Goal: Communication & Community: Connect with others

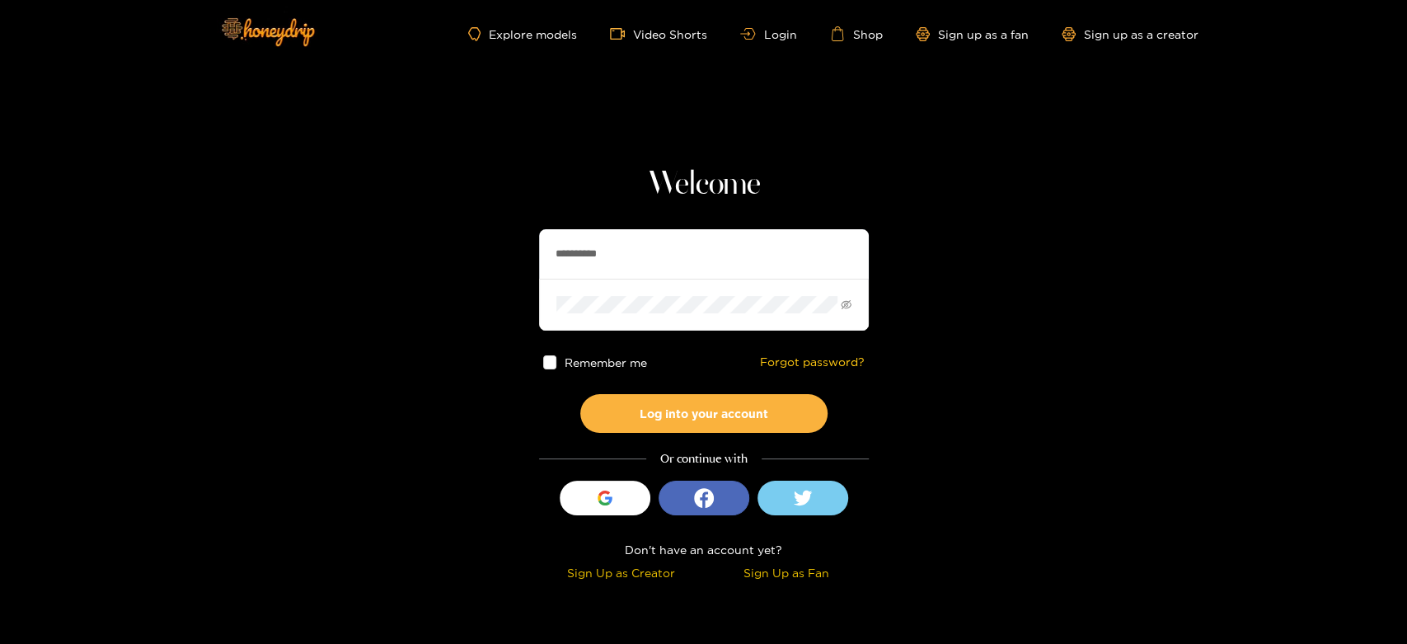
drag, startPoint x: 700, startPoint y: 258, endPoint x: 543, endPoint y: 253, distance: 156.6
click at [544, 253] on input "**********" at bounding box center [704, 253] width 330 height 49
paste input "***"
type input "**********"
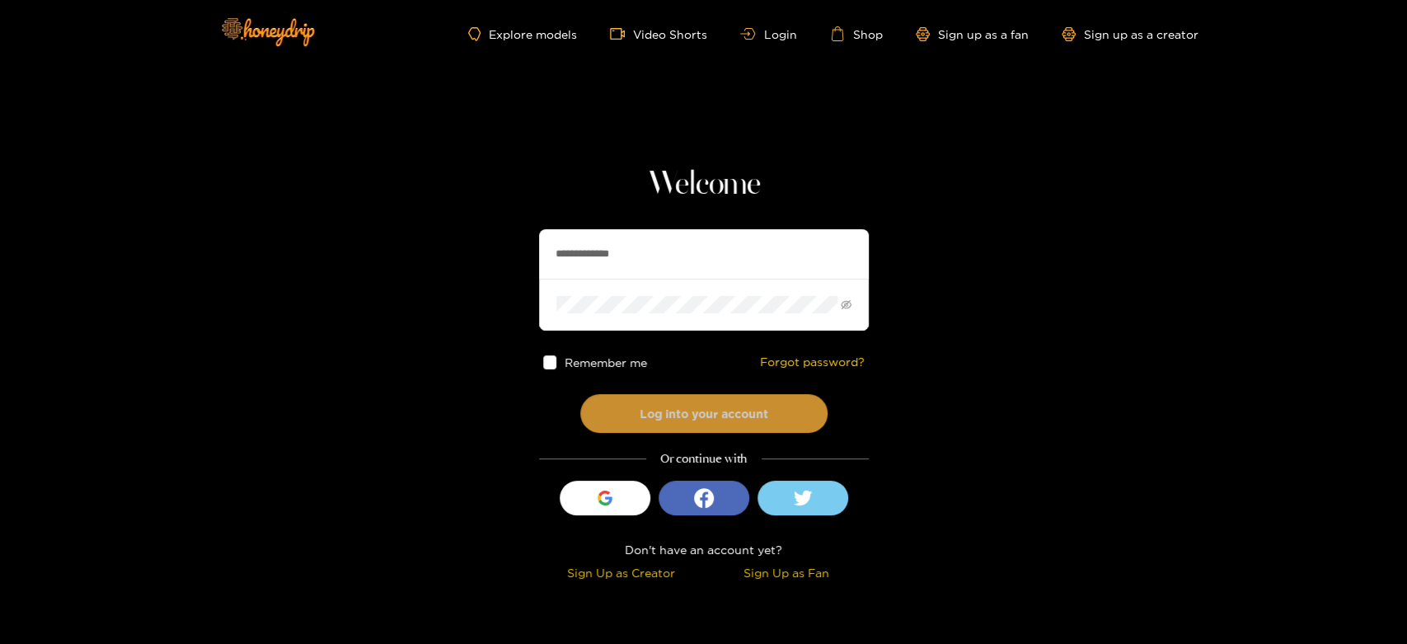
click at [672, 419] on button "Log into your account" at bounding box center [703, 413] width 247 height 39
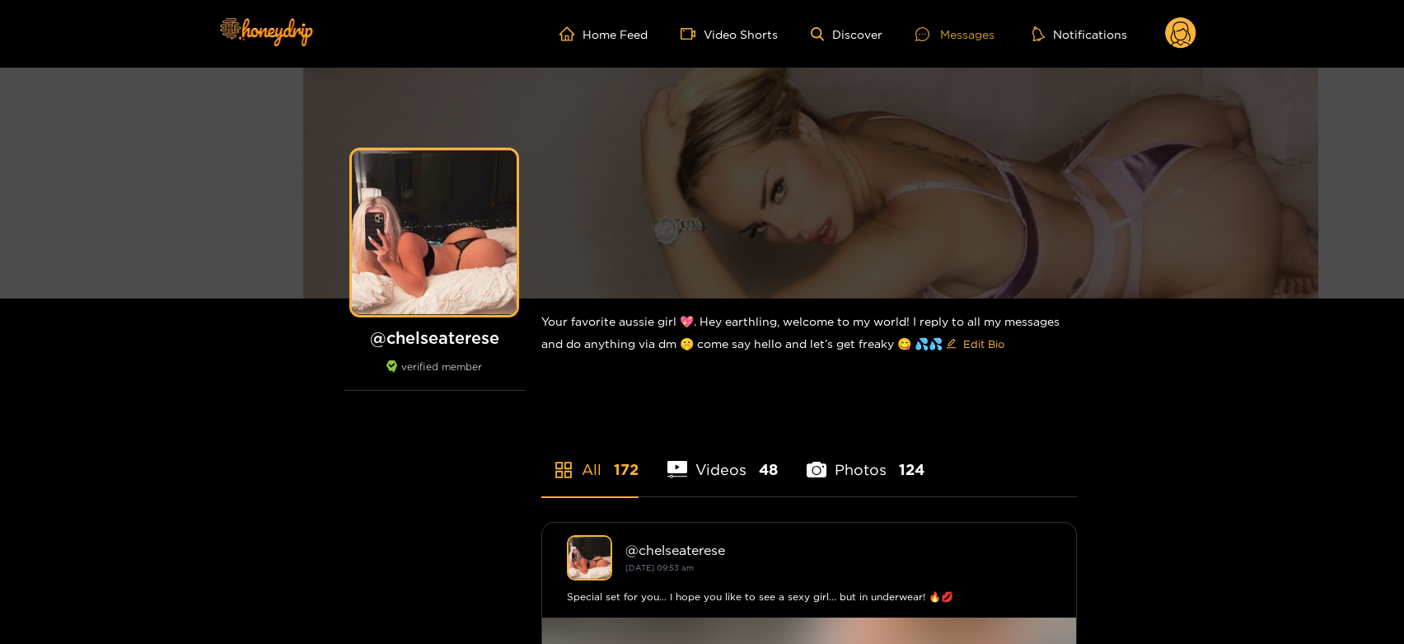
click at [979, 25] on div "Messages" at bounding box center [954, 34] width 79 height 19
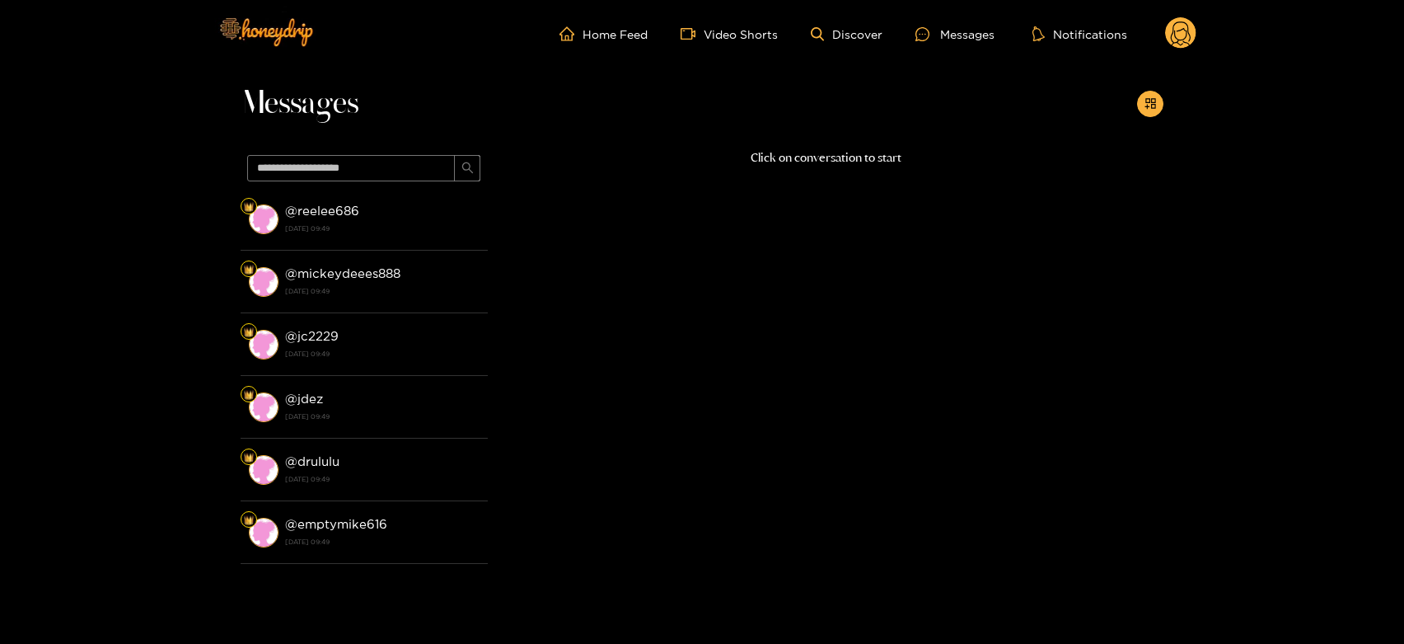
click at [293, 229] on strong "[DATE] 09:49" at bounding box center [382, 228] width 194 height 15
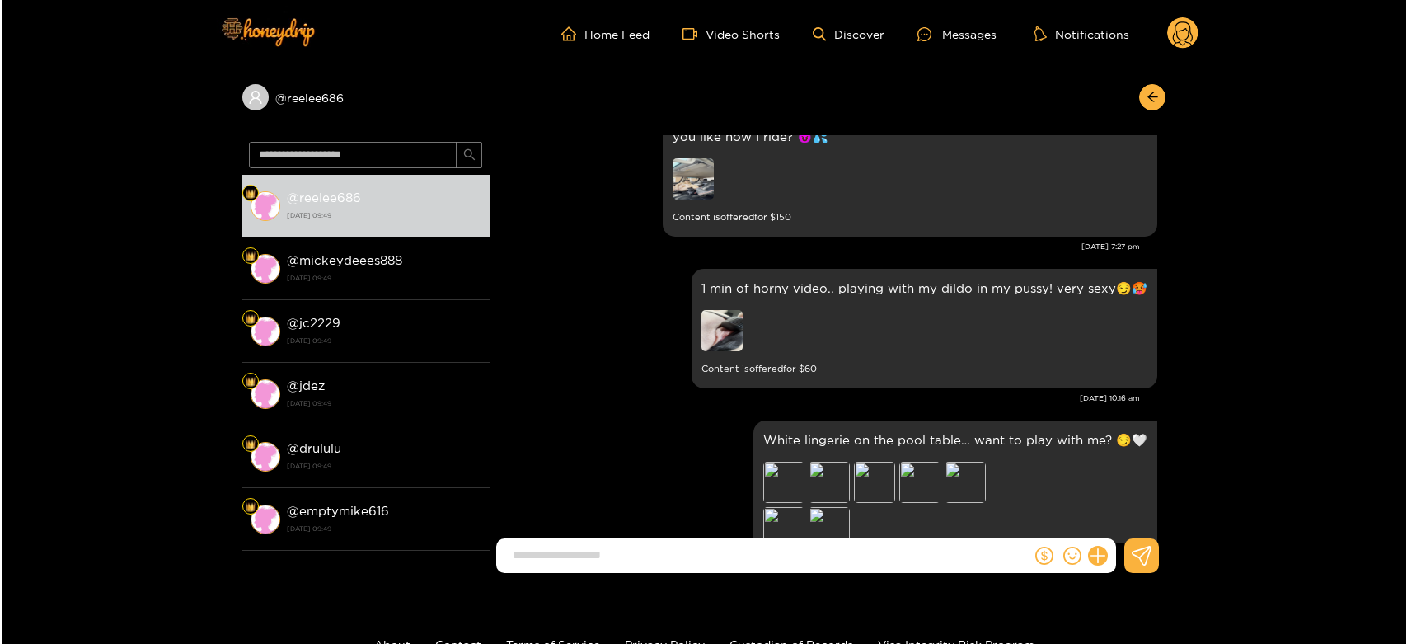
scroll to position [3234, 0]
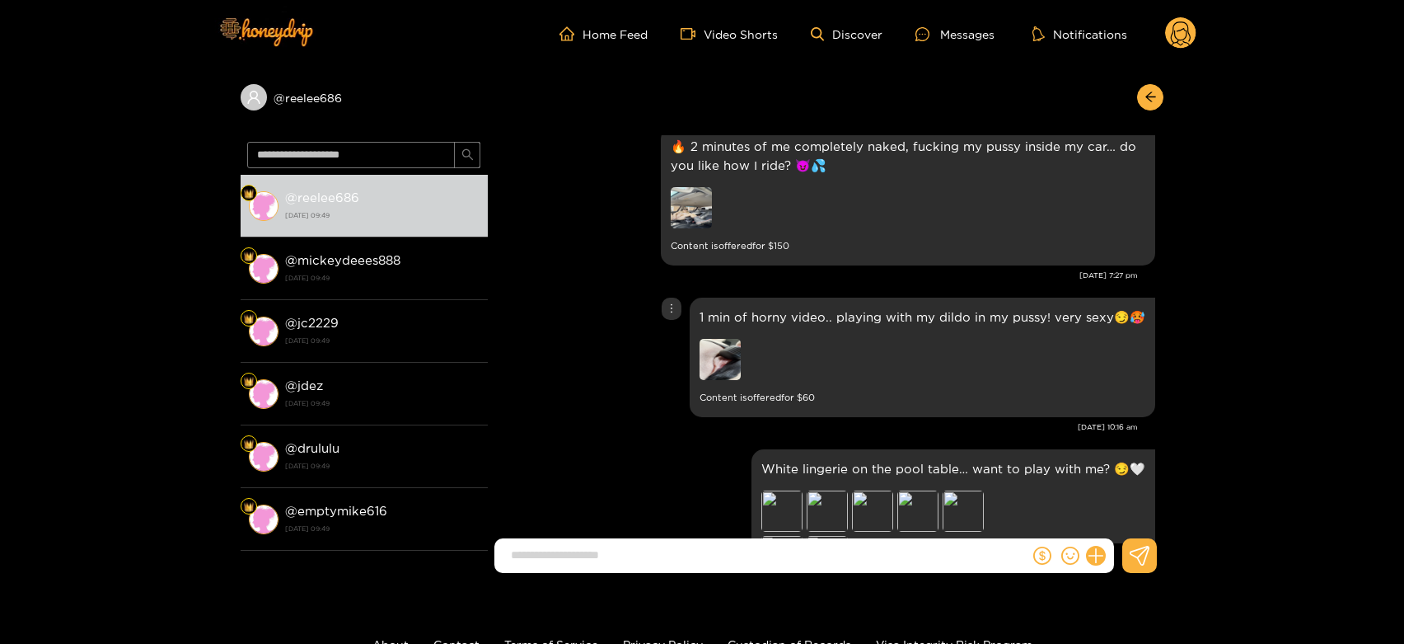
click at [719, 363] on img at bounding box center [720, 359] width 41 height 41
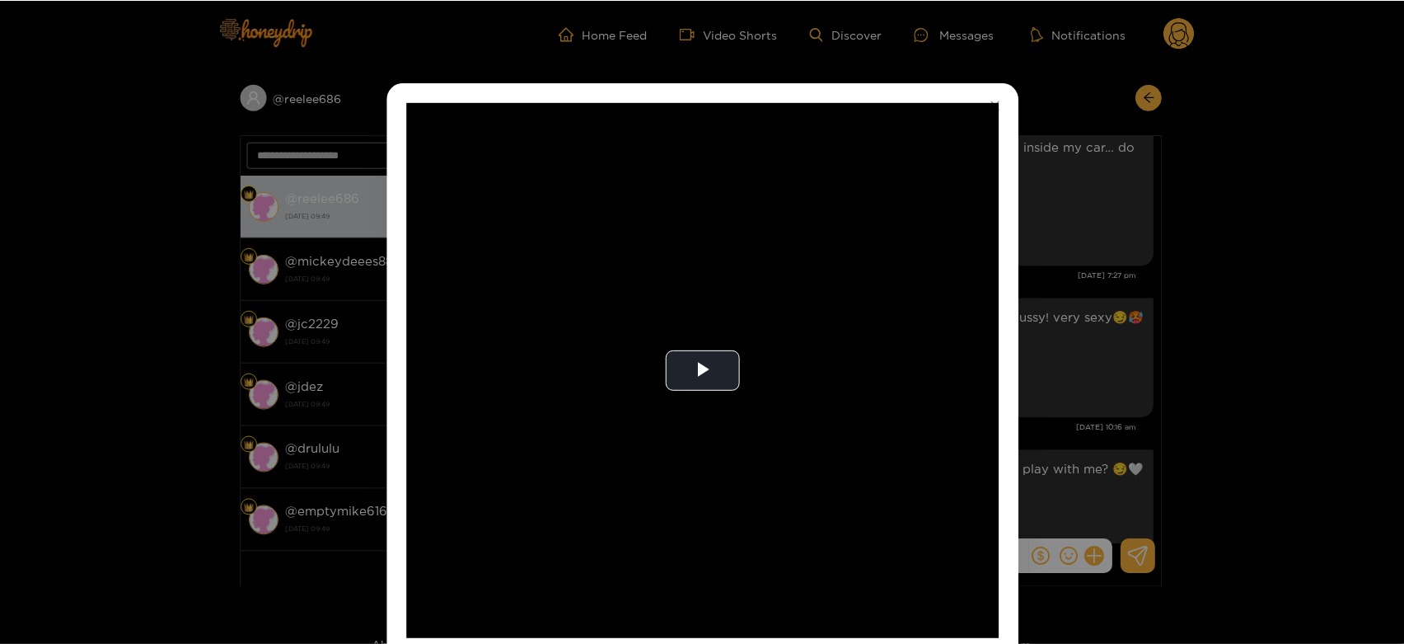
scroll to position [3509, 0]
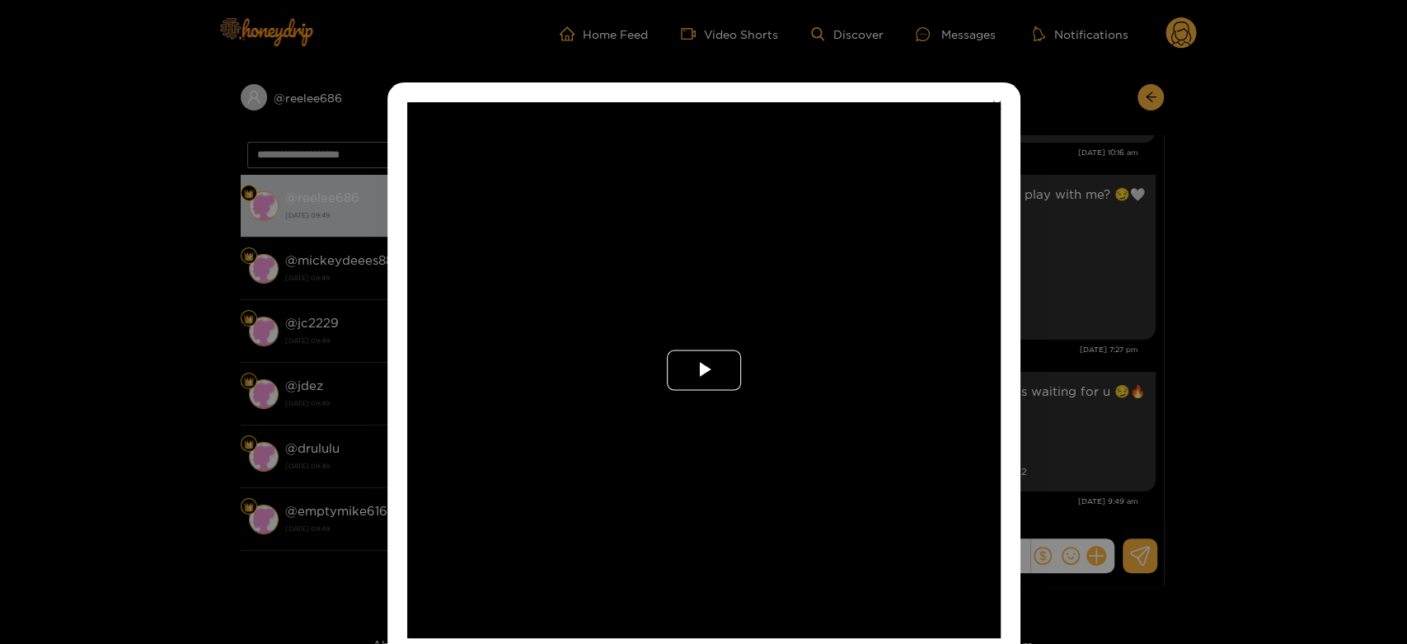
click at [704, 370] on span "Video Player" at bounding box center [704, 370] width 0 height 0
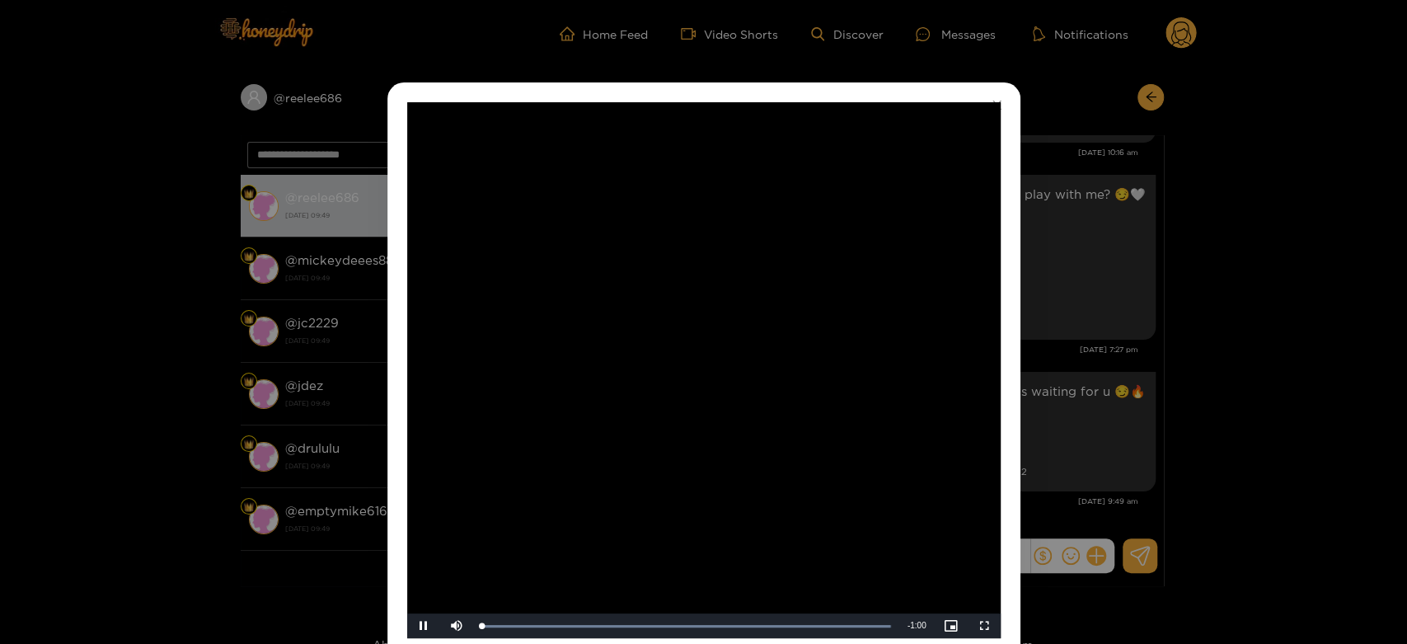
click at [719, 363] on video "Video Player" at bounding box center [703, 370] width 593 height 536
click at [1056, 368] on div "**********" at bounding box center [703, 322] width 1407 height 644
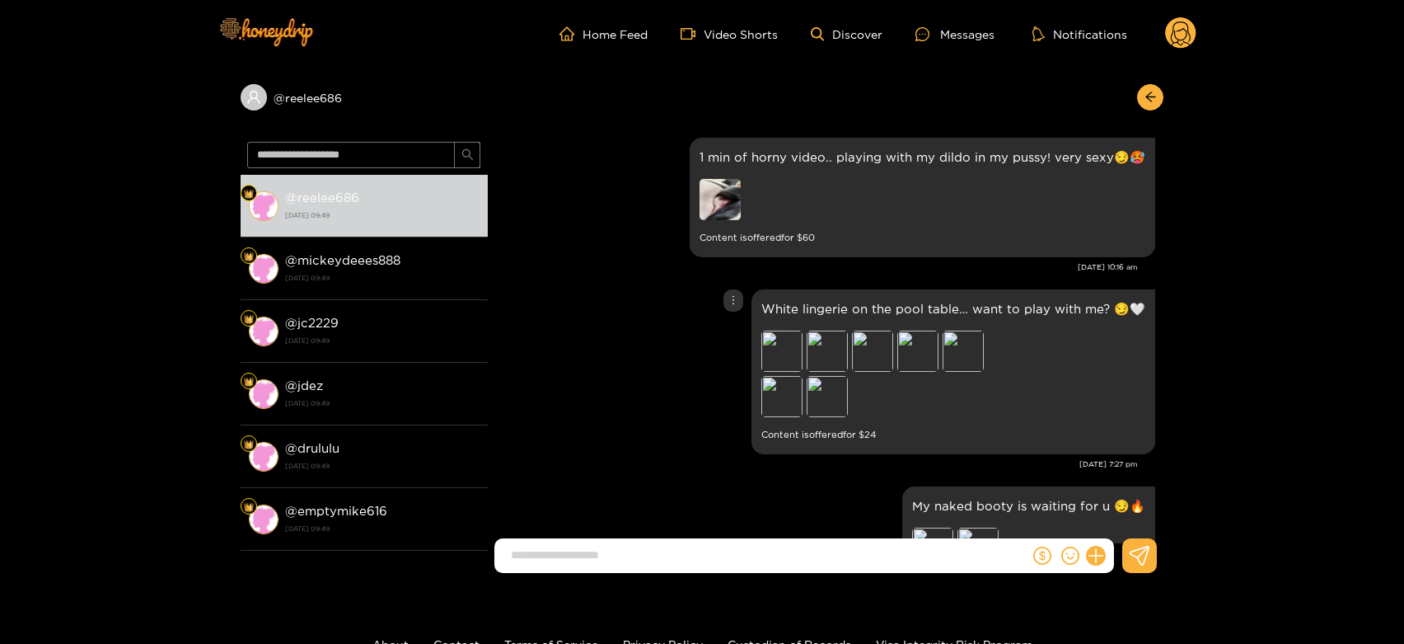
scroll to position [3326, 0]
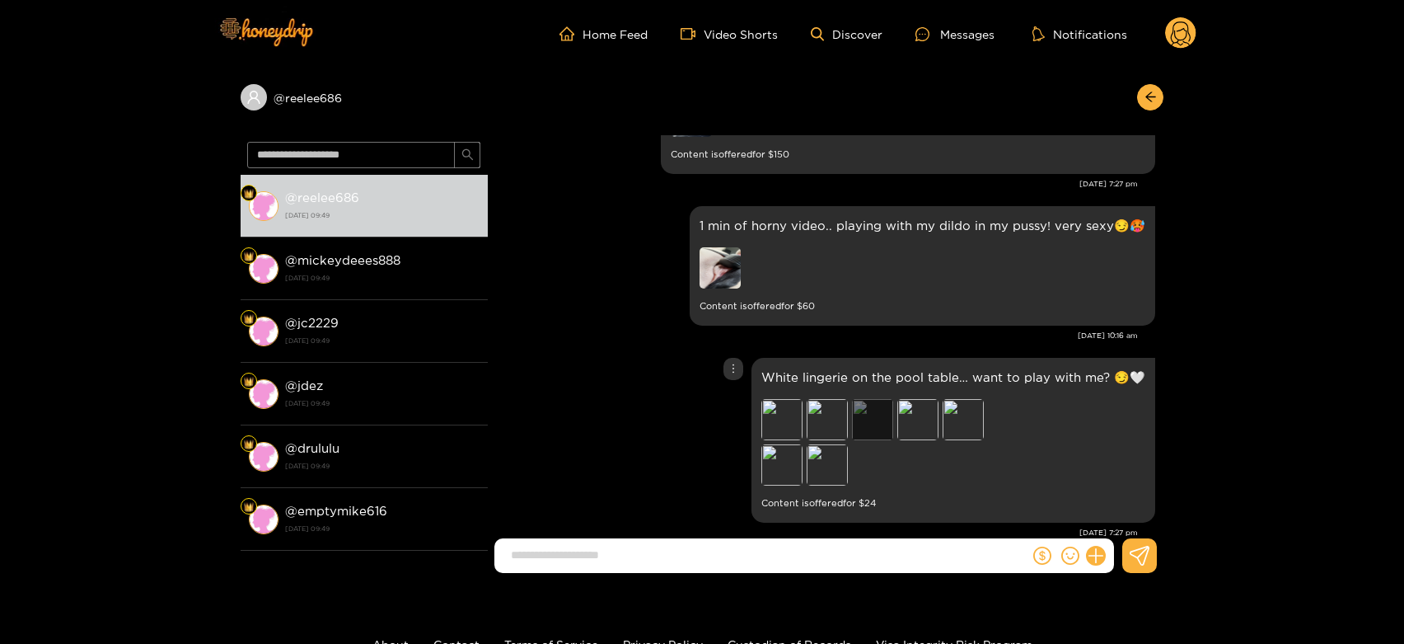
click at [868, 420] on div "Preview" at bounding box center [872, 419] width 41 height 41
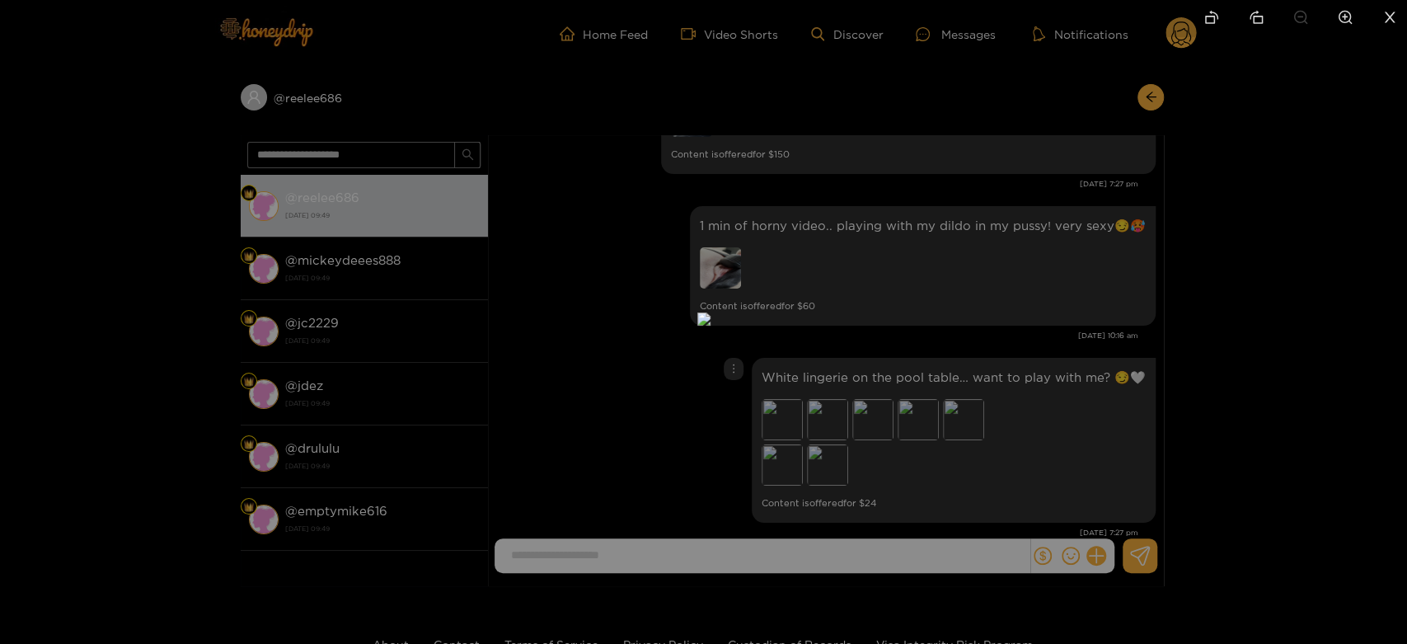
click at [1043, 424] on div at bounding box center [703, 322] width 1407 height 644
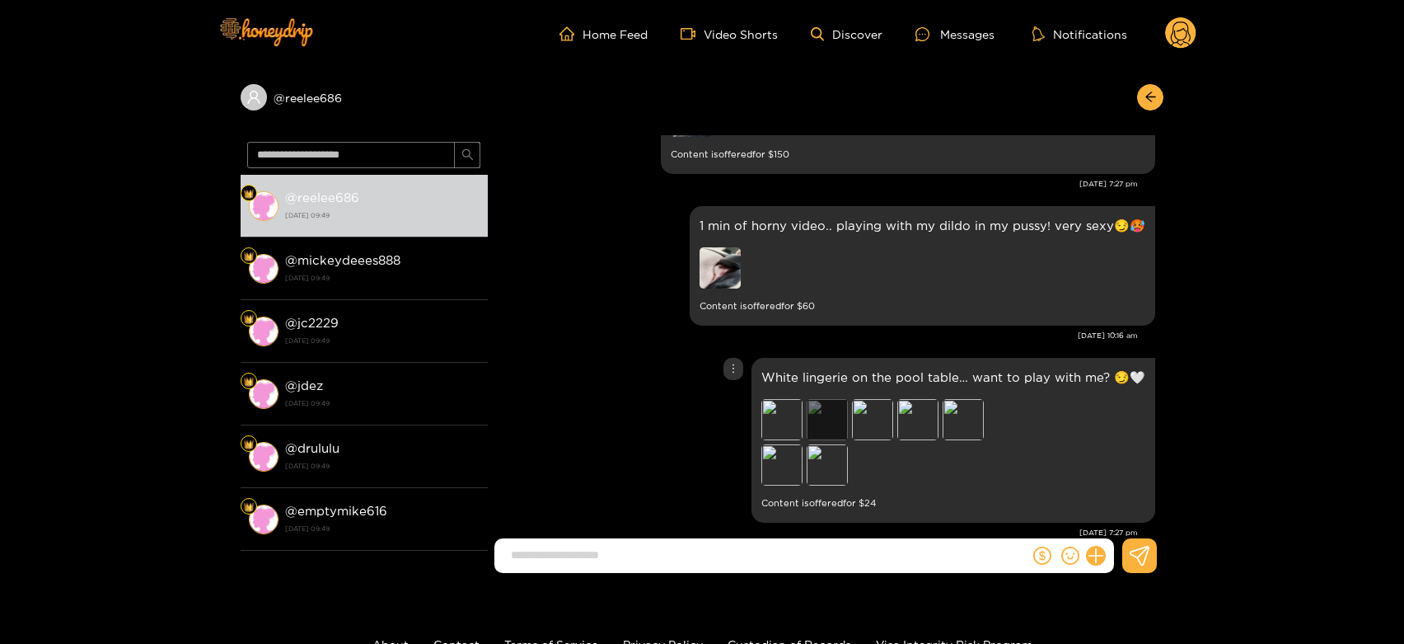
click at [824, 422] on div "Preview" at bounding box center [827, 419] width 41 height 41
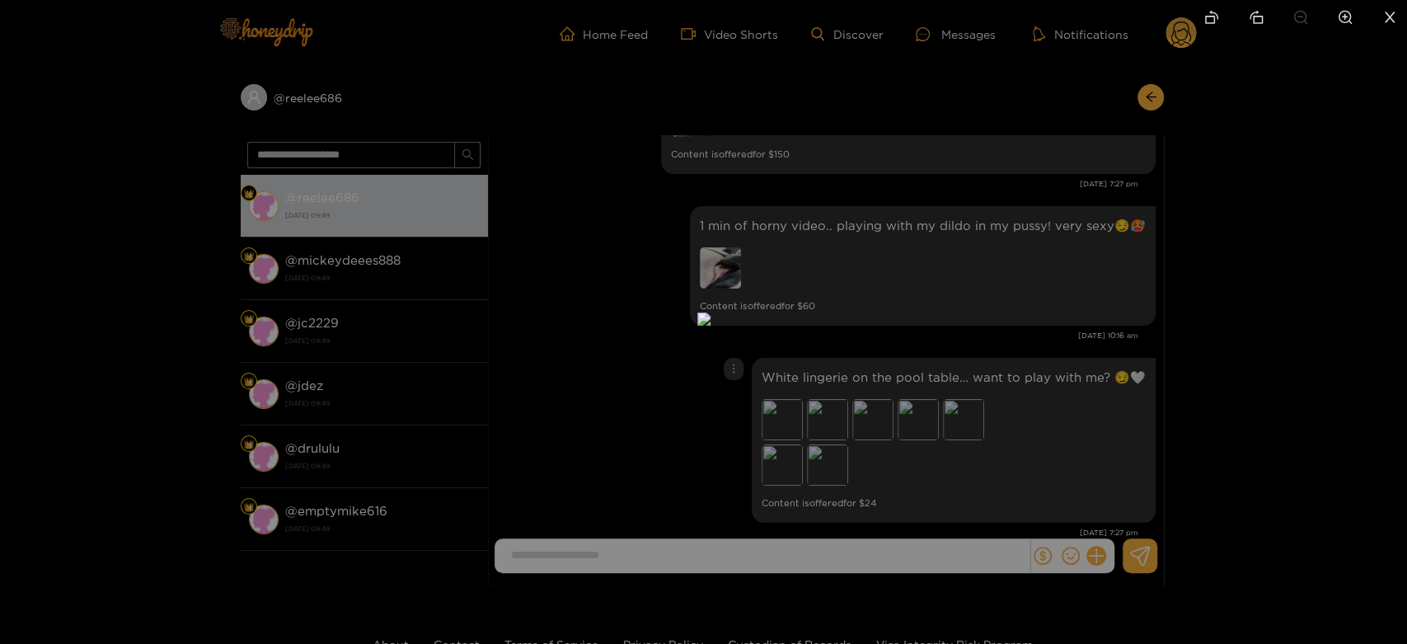
click at [1037, 411] on div at bounding box center [703, 322] width 1407 height 644
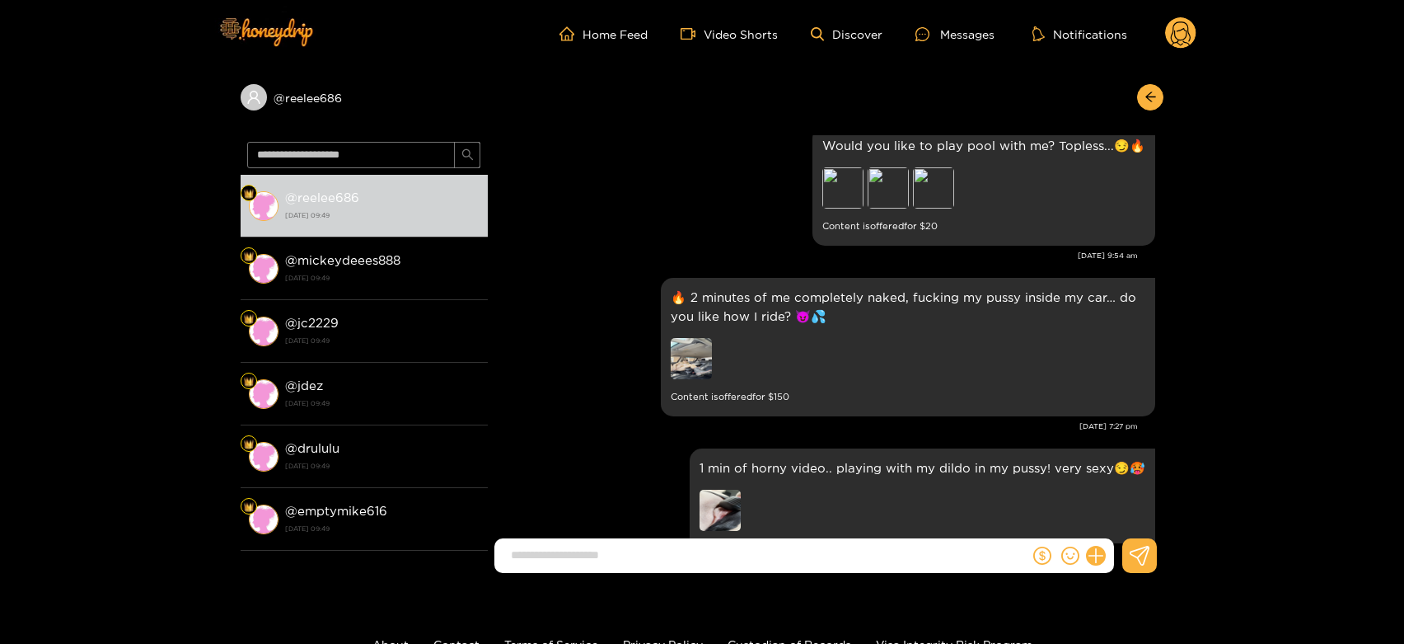
scroll to position [3051, 0]
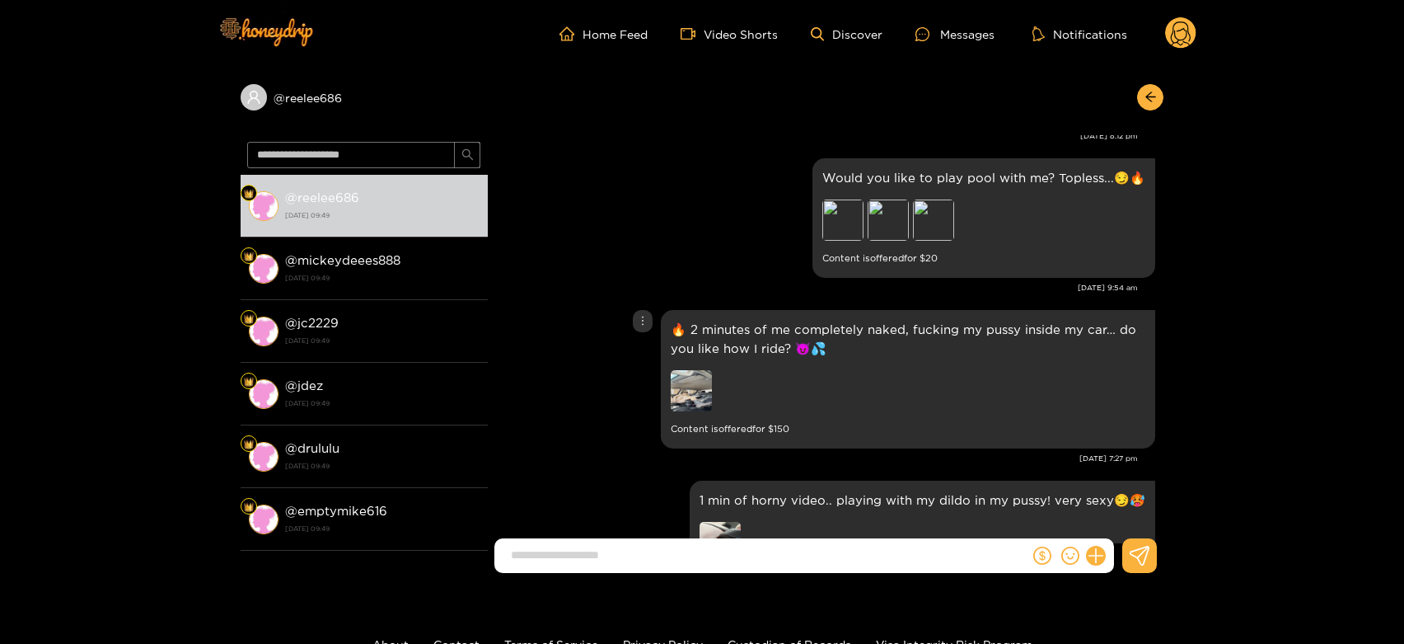
click at [695, 383] on img at bounding box center [691, 390] width 41 height 41
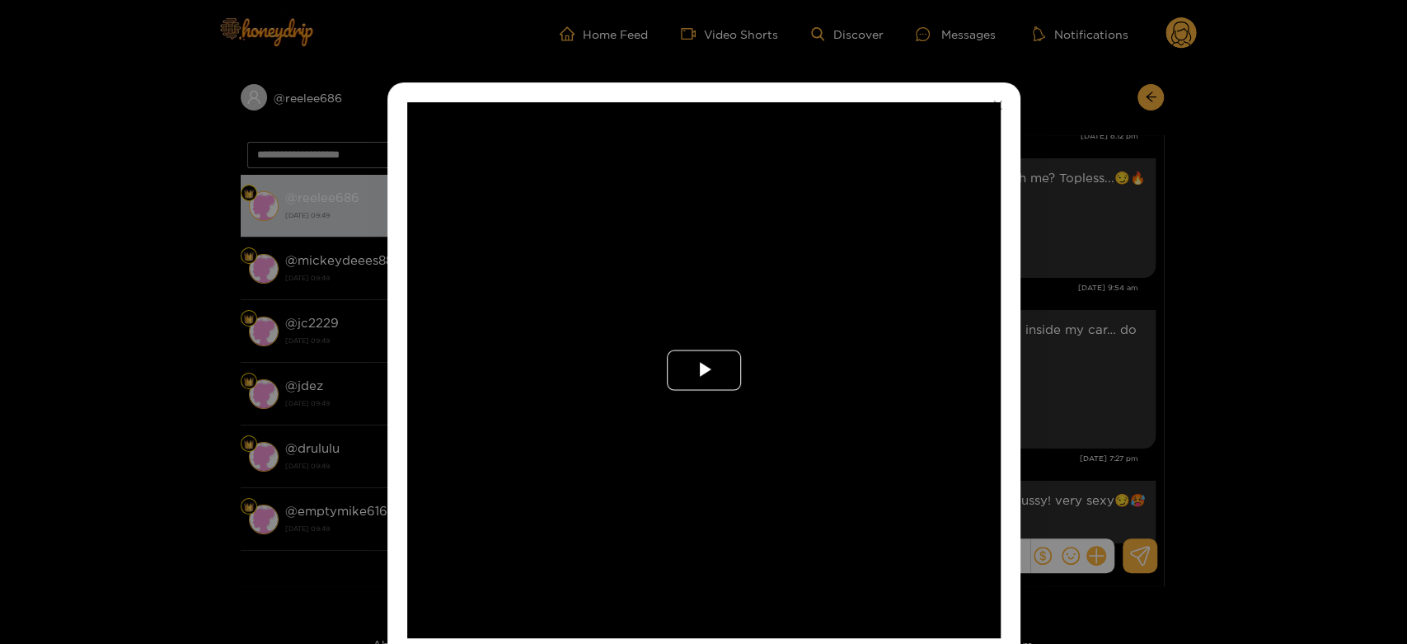
click at [704, 370] on span "Video Player" at bounding box center [704, 370] width 0 height 0
click at [695, 383] on video "Video Player" at bounding box center [703, 370] width 593 height 536
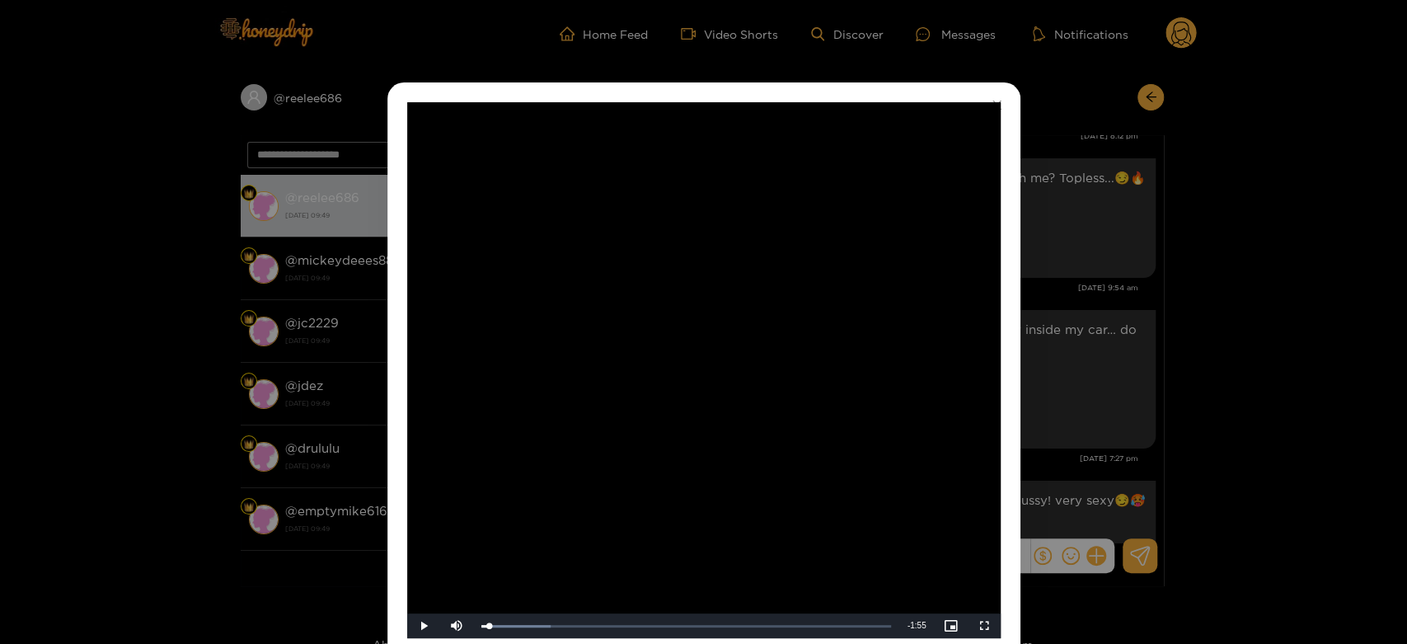
click at [1170, 443] on div "**********" at bounding box center [703, 322] width 1407 height 644
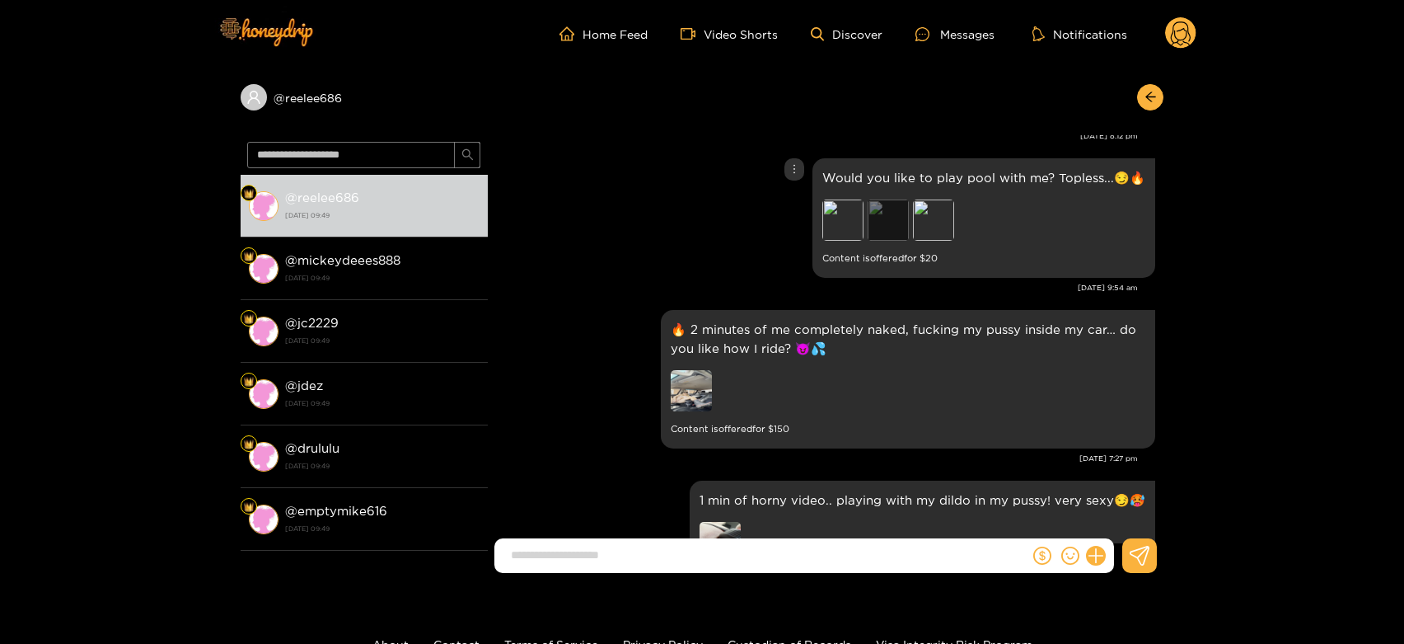
click at [900, 222] on div "Preview" at bounding box center [888, 219] width 41 height 41
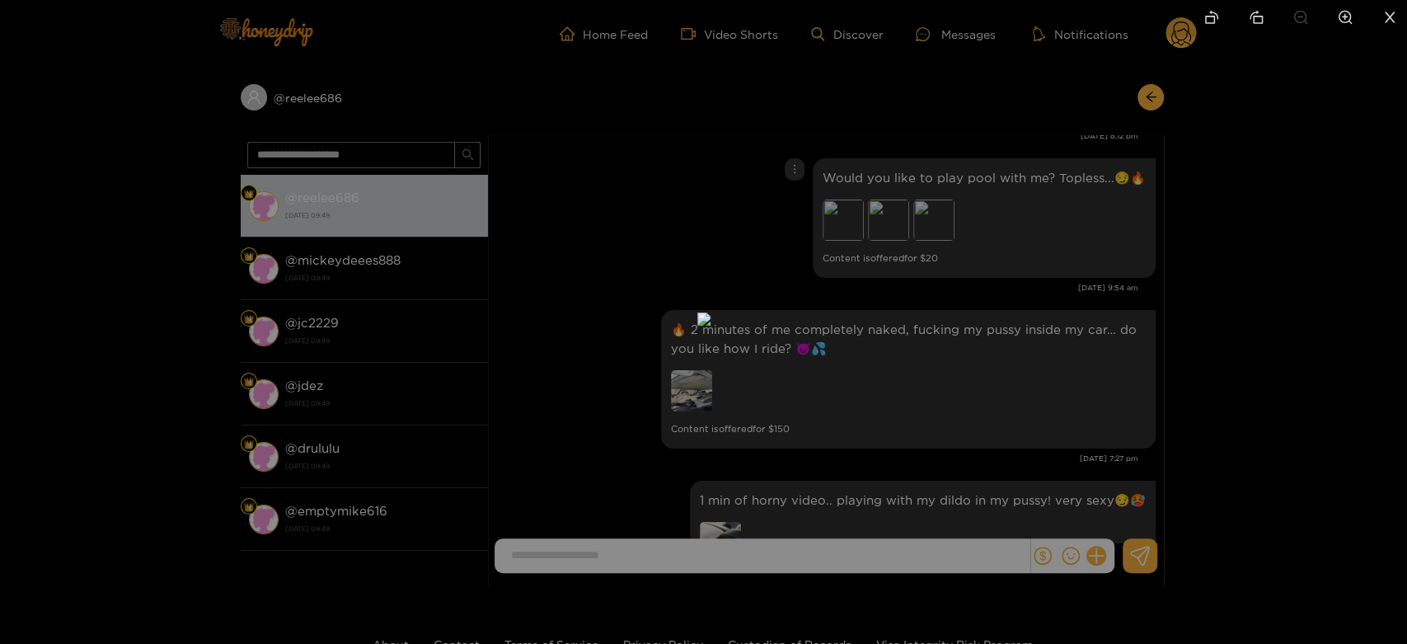
click at [1007, 228] on div at bounding box center [703, 322] width 1407 height 644
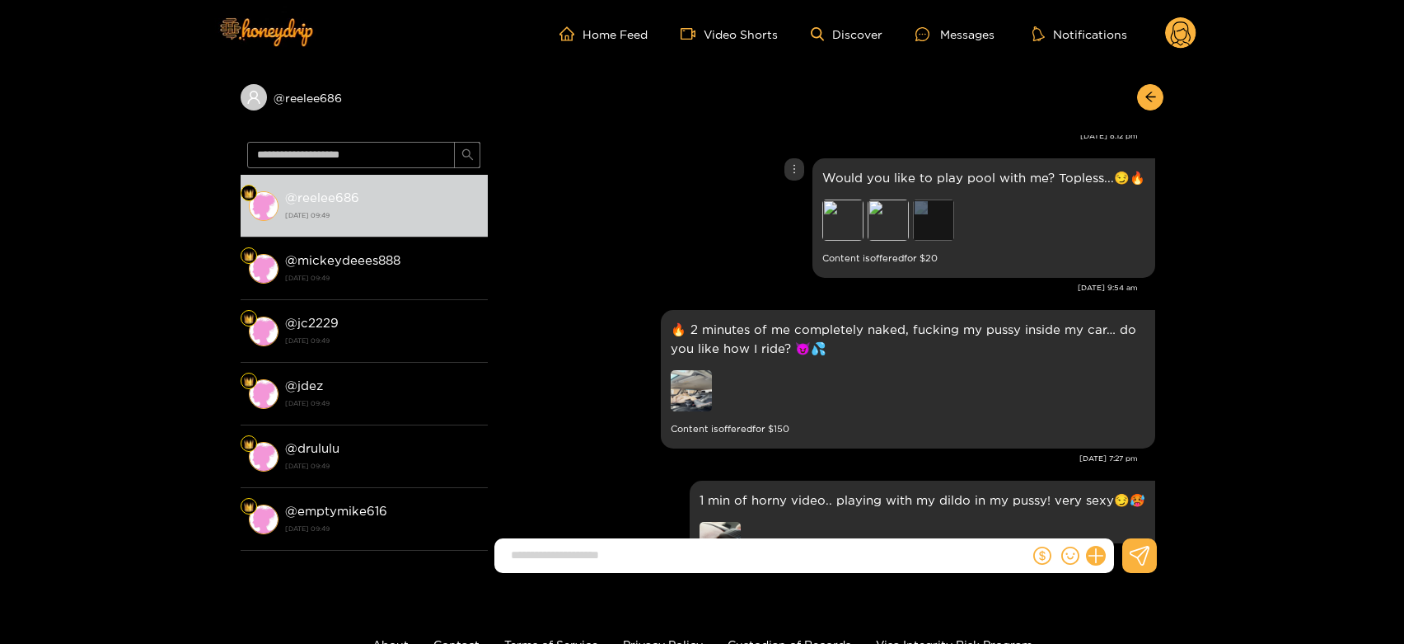
drag, startPoint x: 913, startPoint y: 230, endPoint x: 925, endPoint y: 230, distance: 11.5
click at [925, 230] on div "Preview Preview Preview" at bounding box center [937, 221] width 231 height 45
click at [925, 230] on div "Preview" at bounding box center [933, 219] width 41 height 41
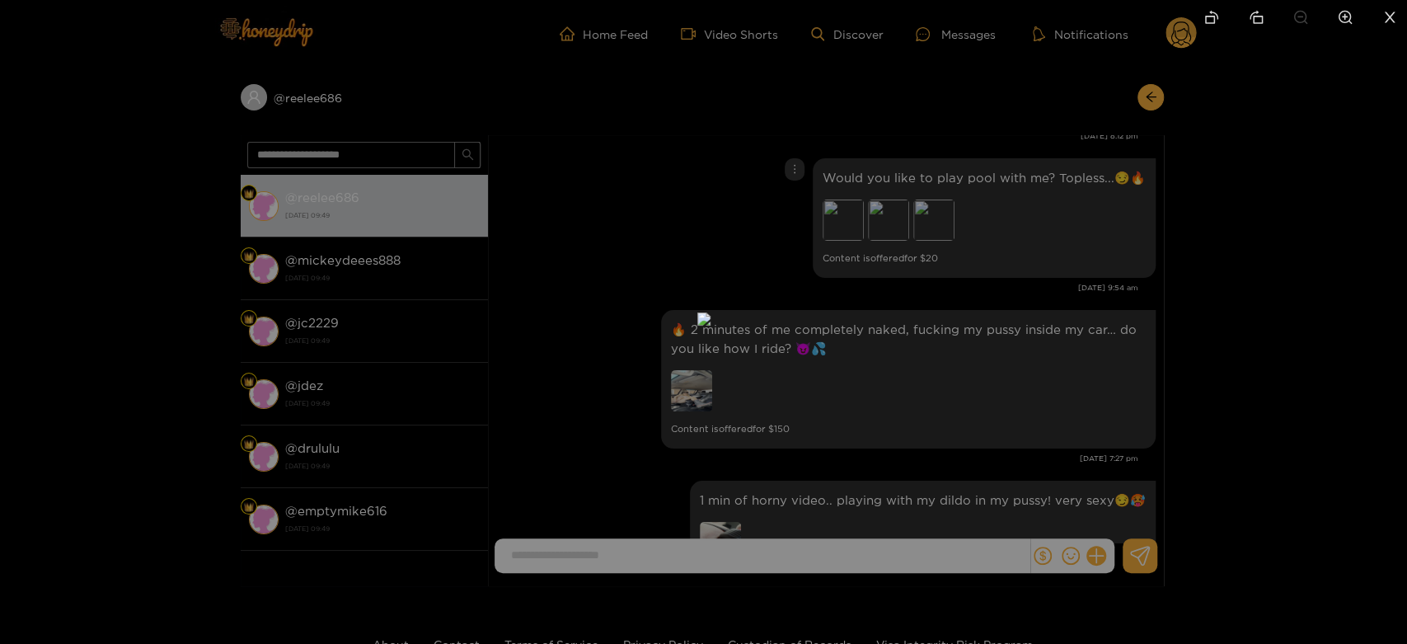
click at [1109, 270] on div at bounding box center [703, 322] width 1407 height 644
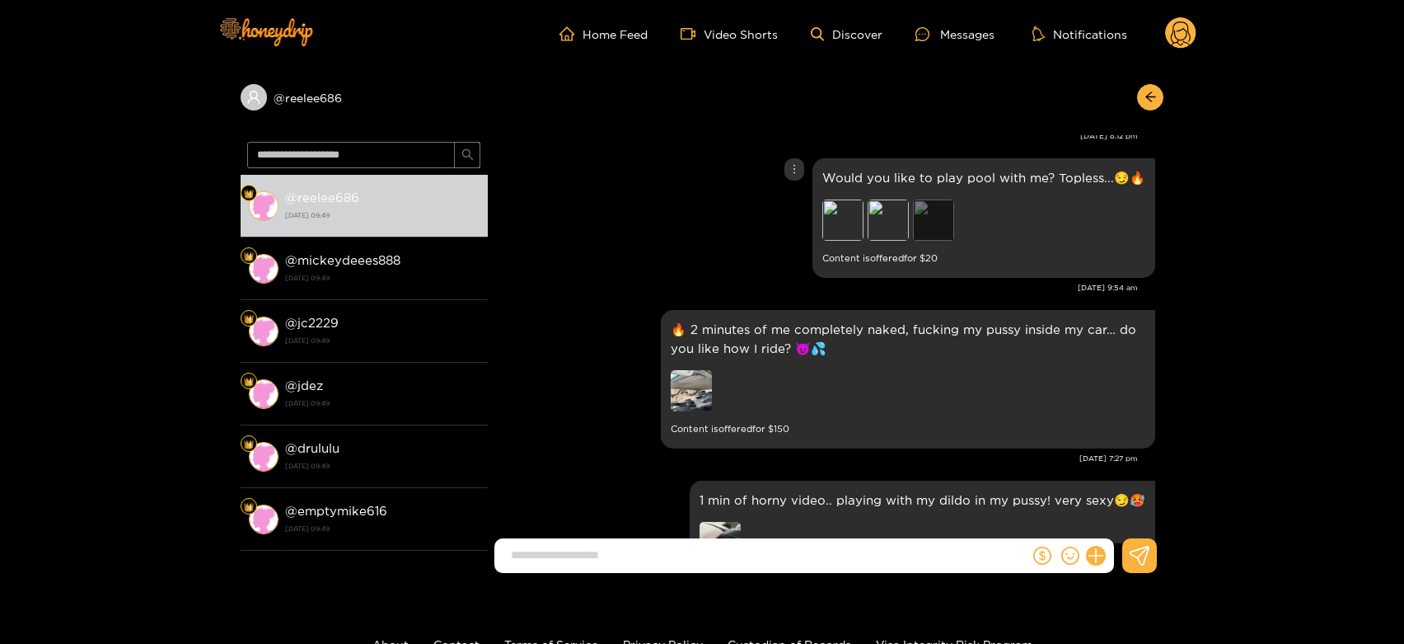
click at [928, 232] on div "Preview" at bounding box center [933, 219] width 41 height 41
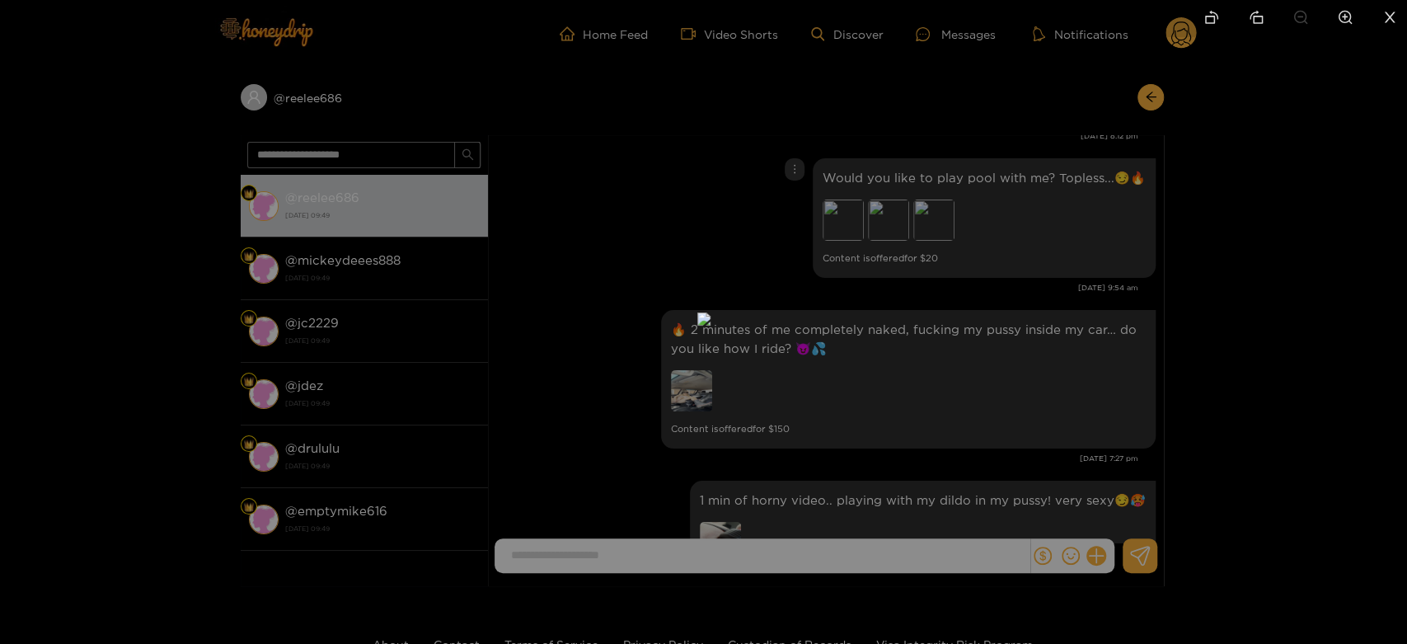
click at [1023, 334] on div at bounding box center [703, 322] width 1407 height 644
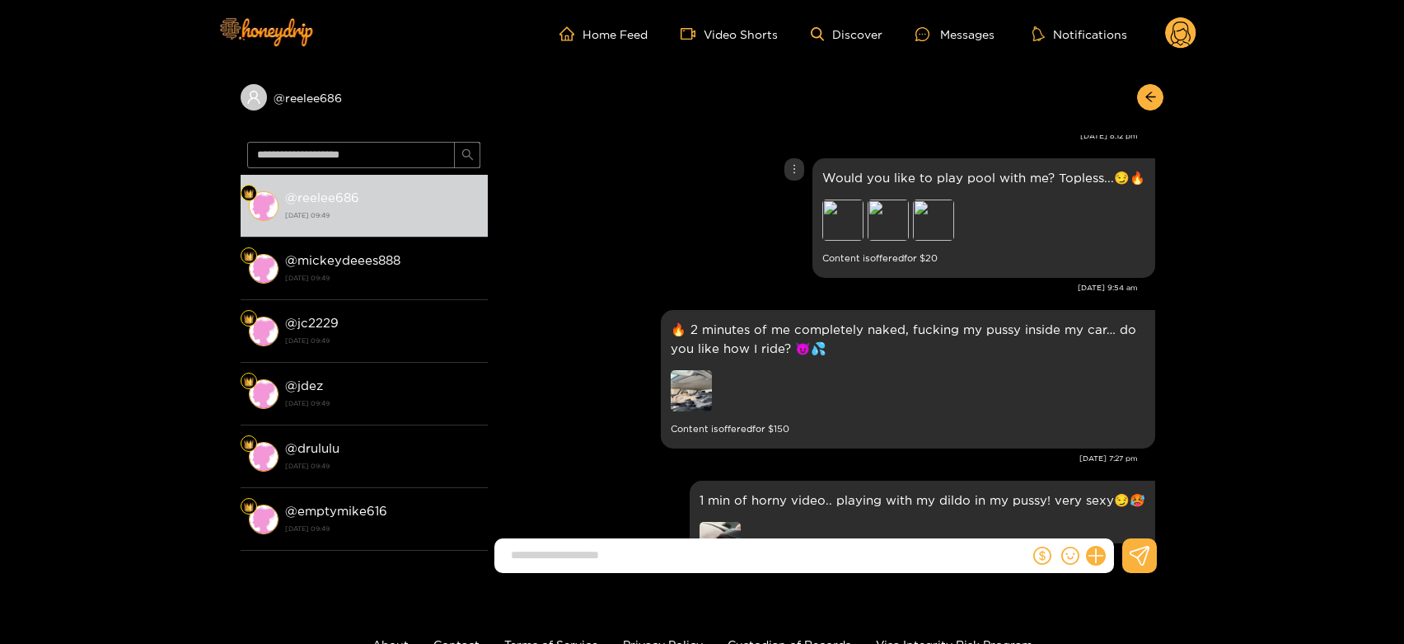
click at [871, 218] on div "Preview Preview Preview" at bounding box center [937, 221] width 231 height 45
drag, startPoint x: 887, startPoint y: 224, endPoint x: 906, endPoint y: 245, distance: 28.0
click at [884, 226] on div "Preview" at bounding box center [888, 219] width 41 height 41
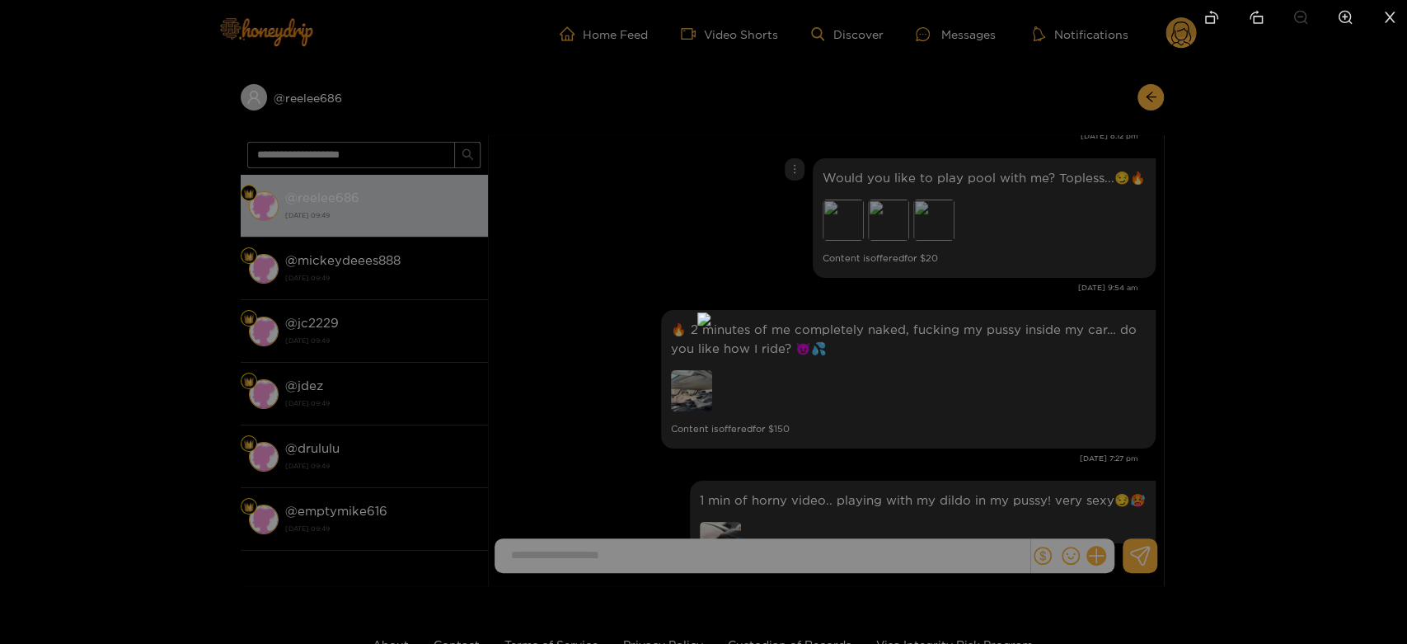
click at [942, 278] on div at bounding box center [703, 322] width 1407 height 644
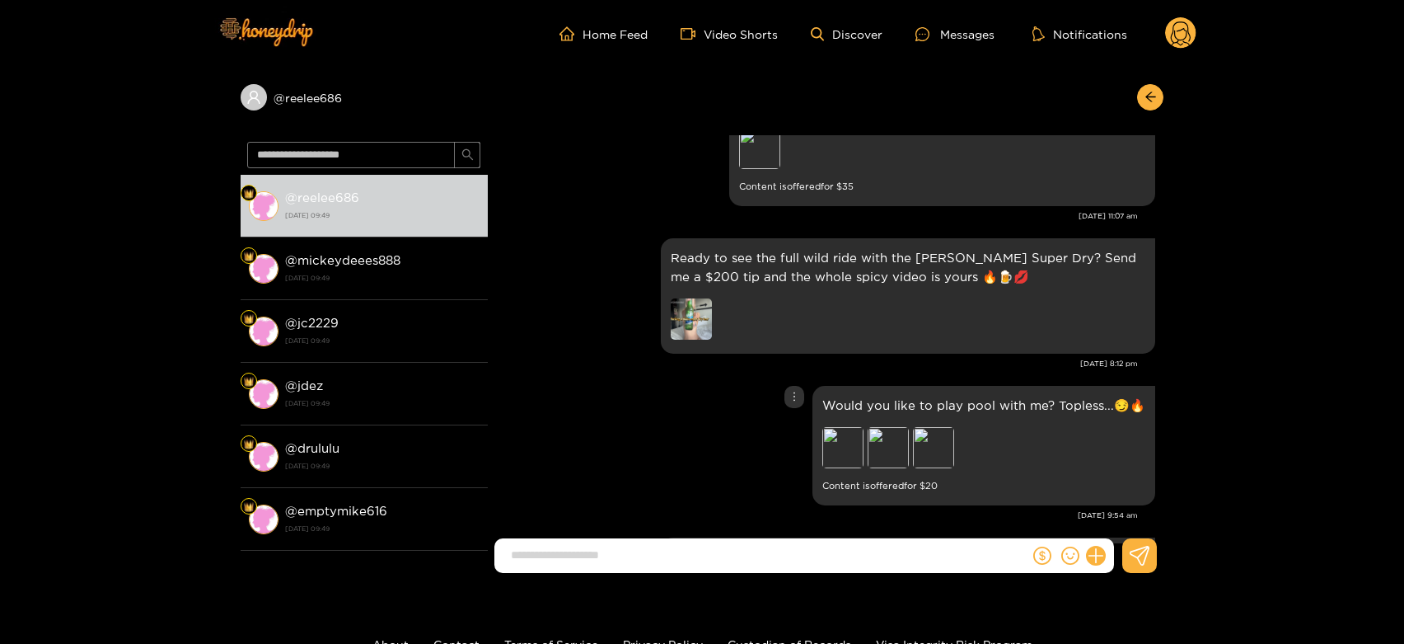
scroll to position [2776, 0]
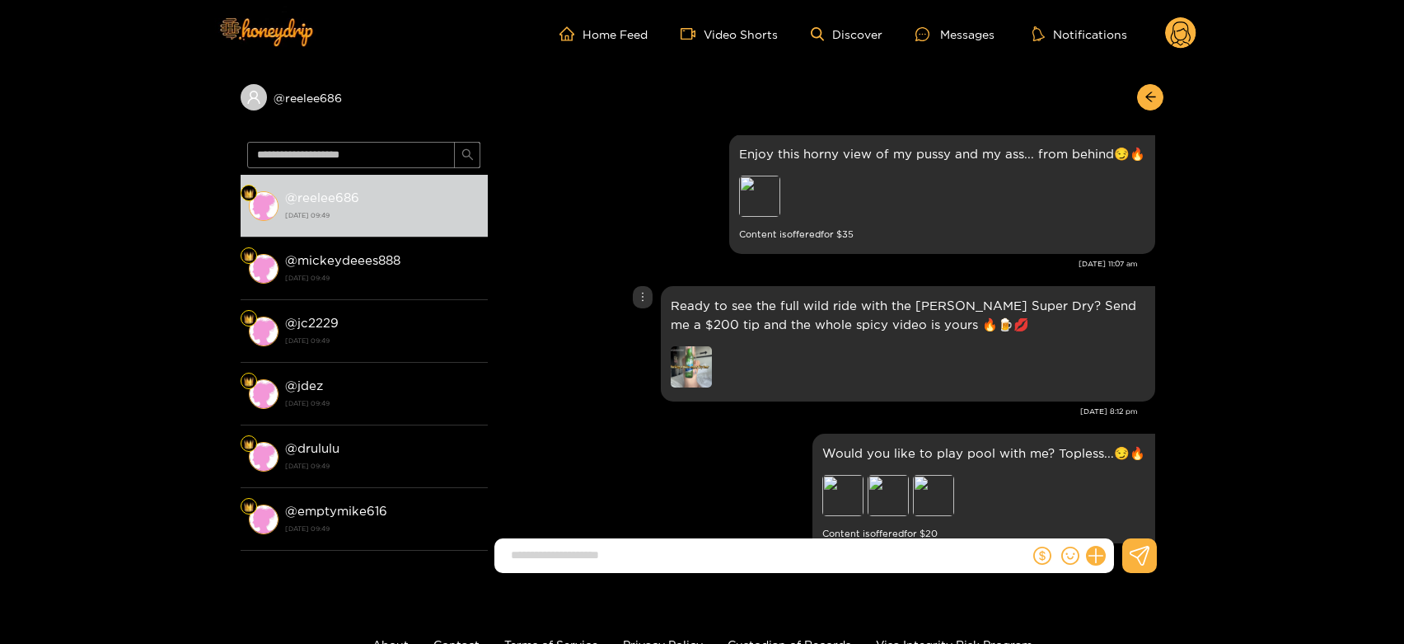
click at [681, 359] on img at bounding box center [691, 366] width 41 height 41
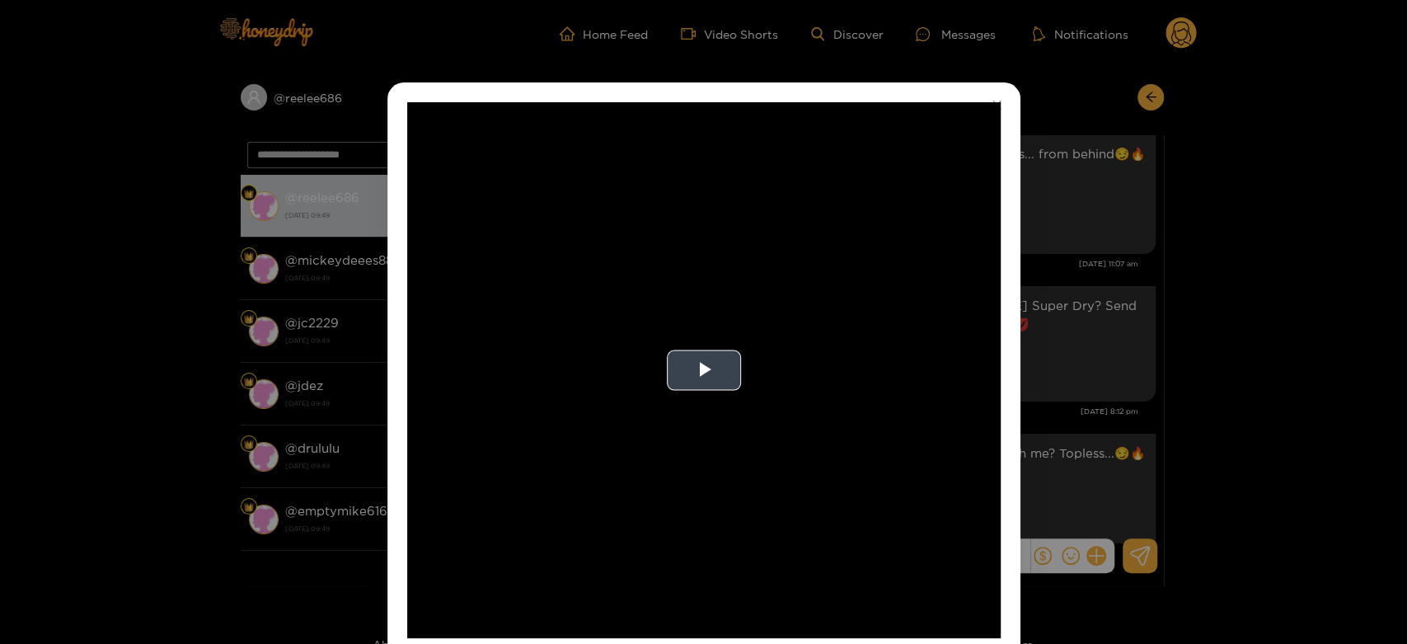
click at [920, 385] on video "Video Player" at bounding box center [703, 370] width 593 height 536
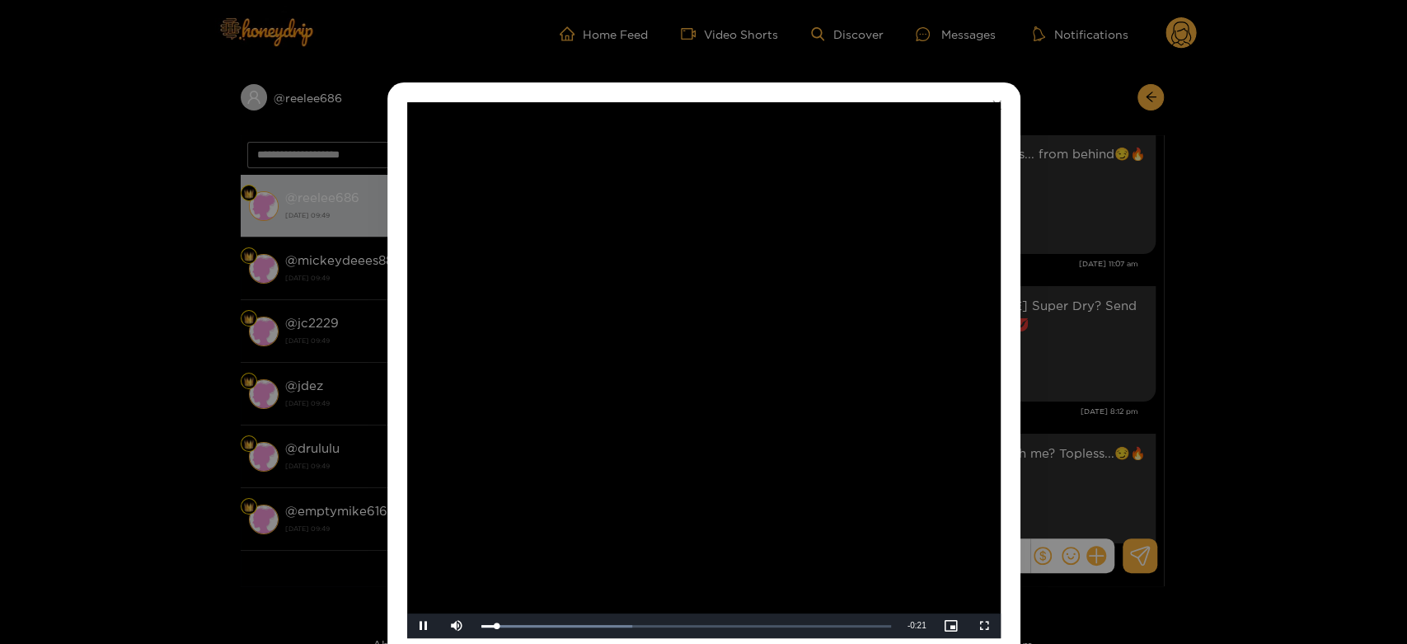
click at [920, 385] on video "Video Player" at bounding box center [703, 370] width 593 height 536
click at [1144, 379] on div "**********" at bounding box center [703, 322] width 1407 height 644
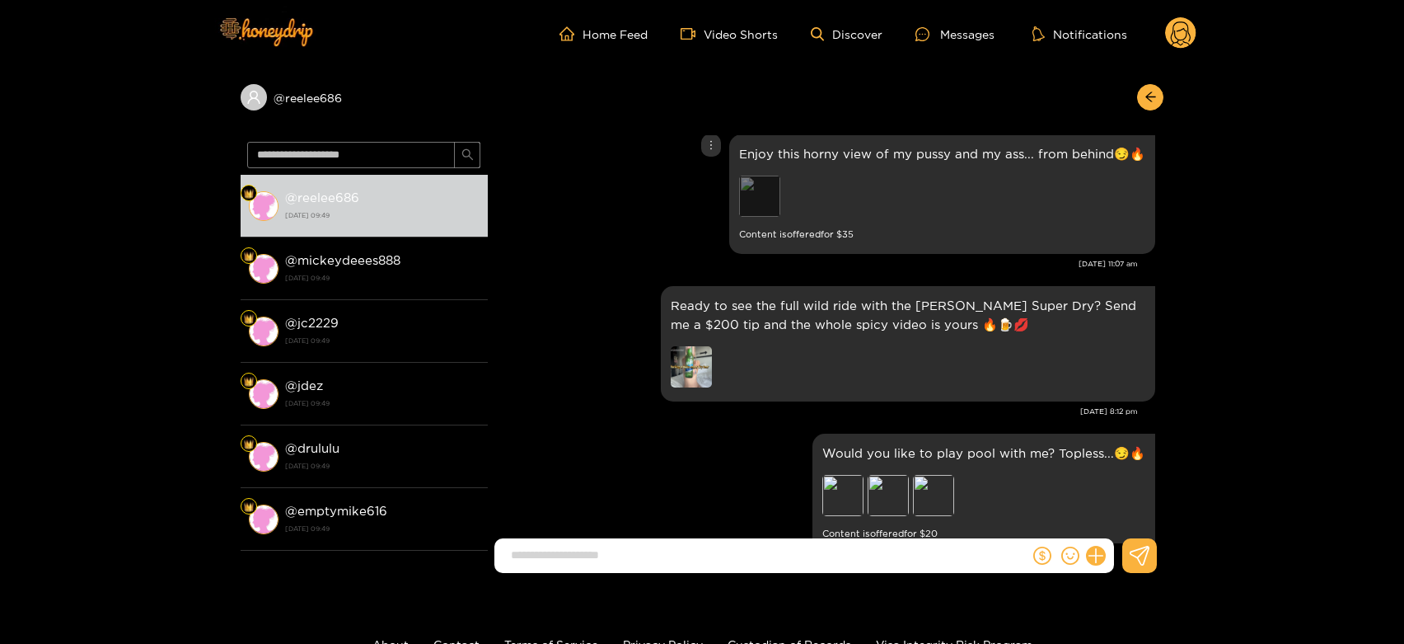
click at [772, 198] on div "Preview" at bounding box center [759, 196] width 41 height 41
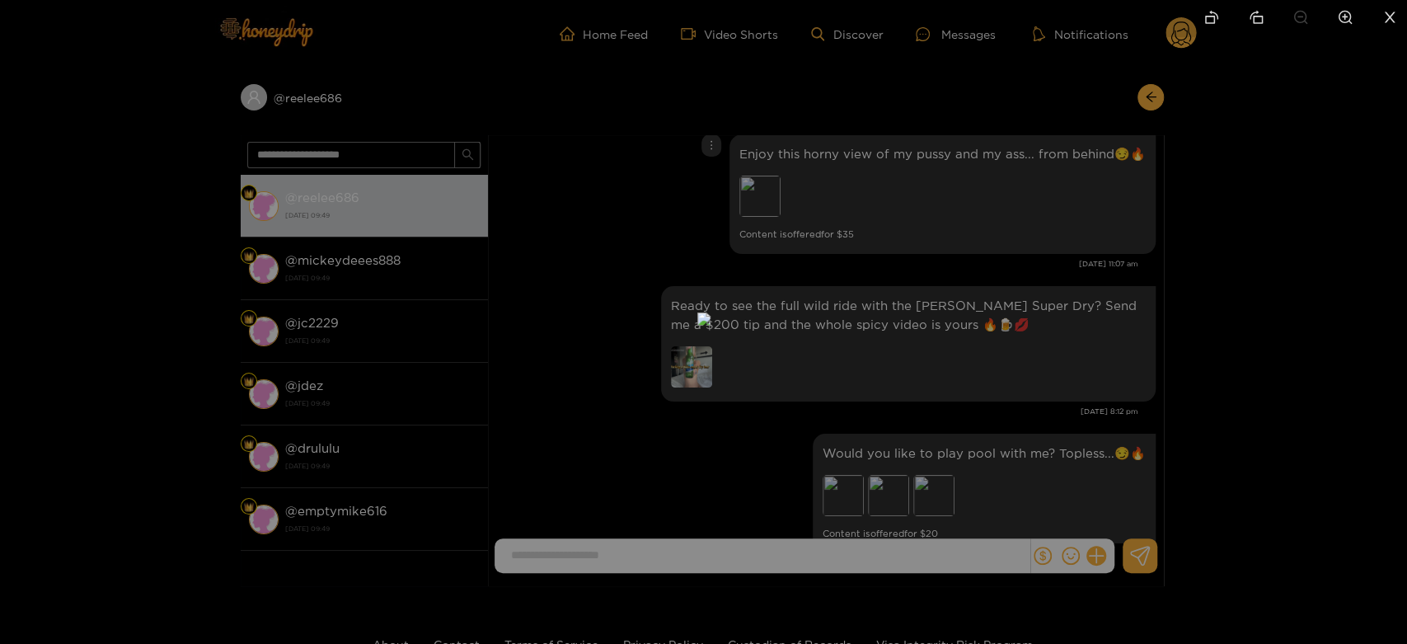
click at [1047, 432] on div at bounding box center [703, 322] width 1407 height 644
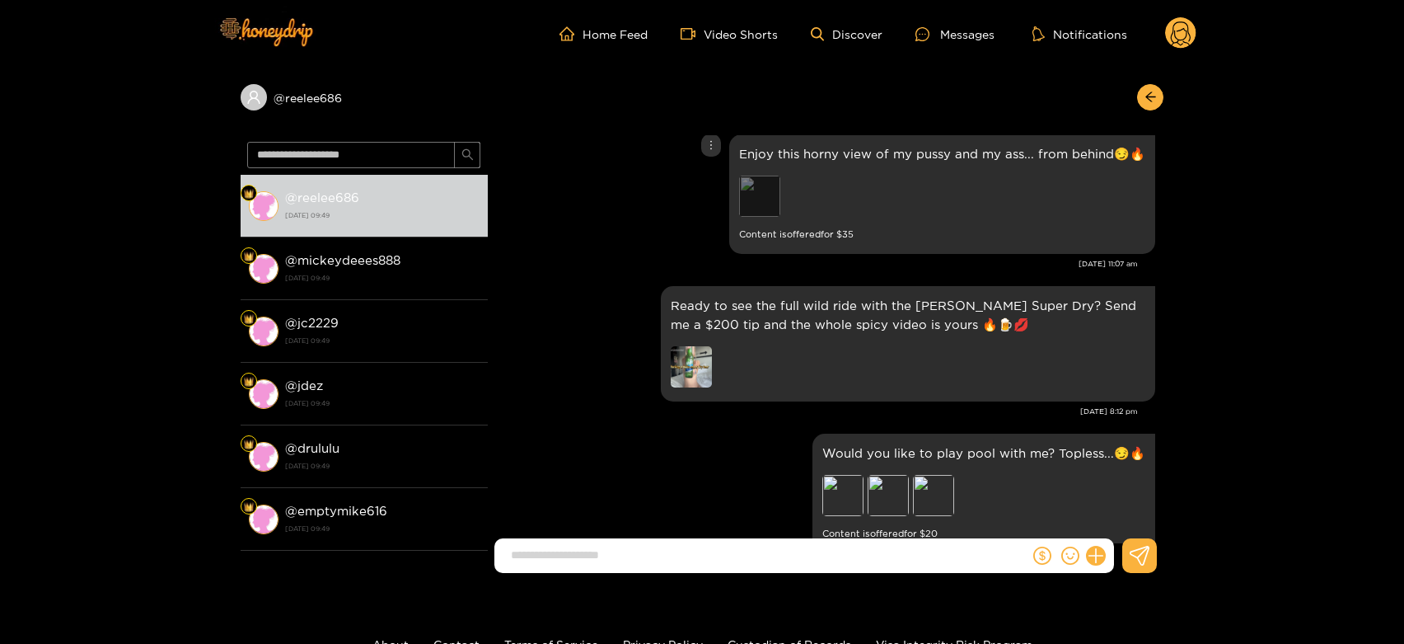
click at [775, 191] on div "Preview" at bounding box center [759, 196] width 41 height 41
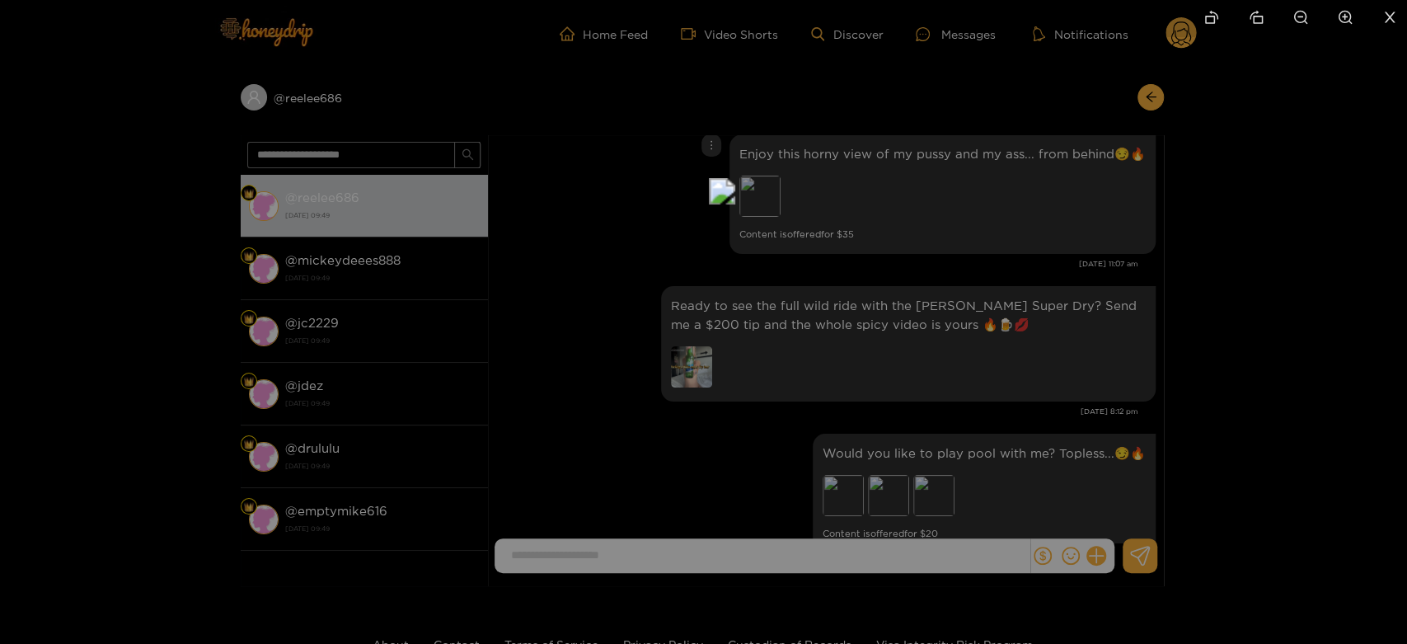
drag, startPoint x: 669, startPoint y: 440, endPoint x: 687, endPoint y: 352, distance: 90.0
click at [709, 204] on img at bounding box center [722, 191] width 26 height 26
click at [1078, 433] on div at bounding box center [703, 322] width 1407 height 644
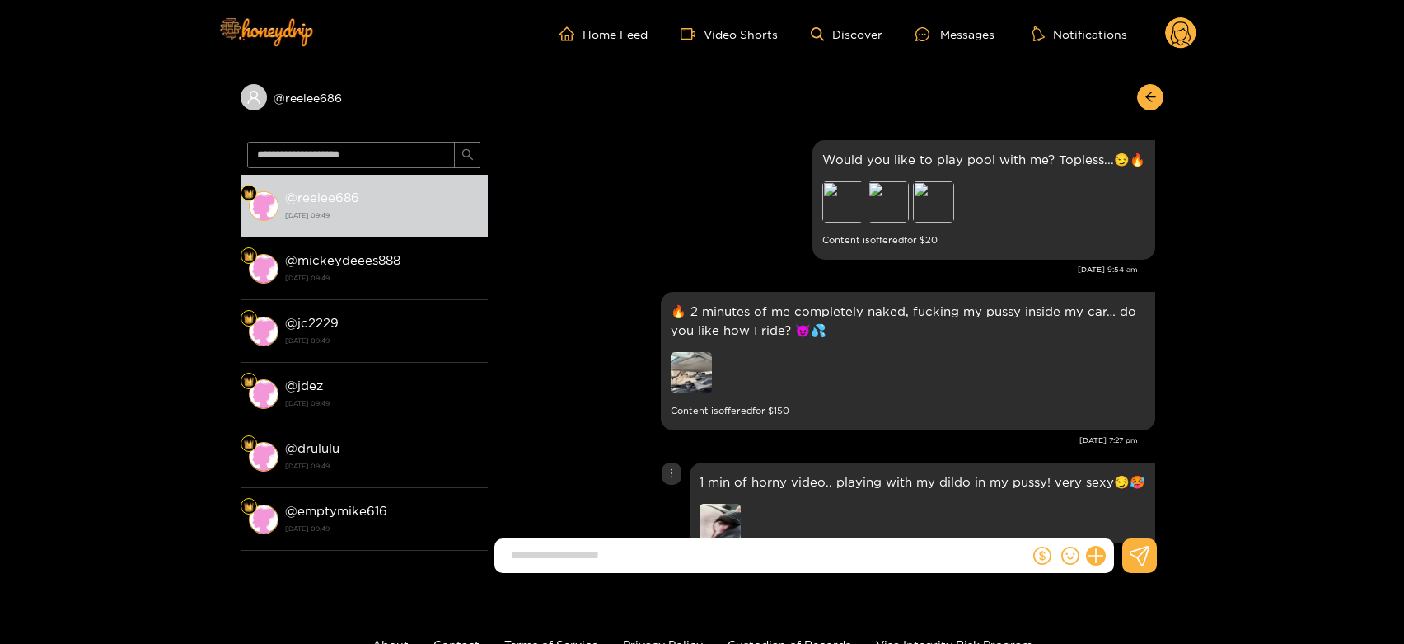
scroll to position [3051, 0]
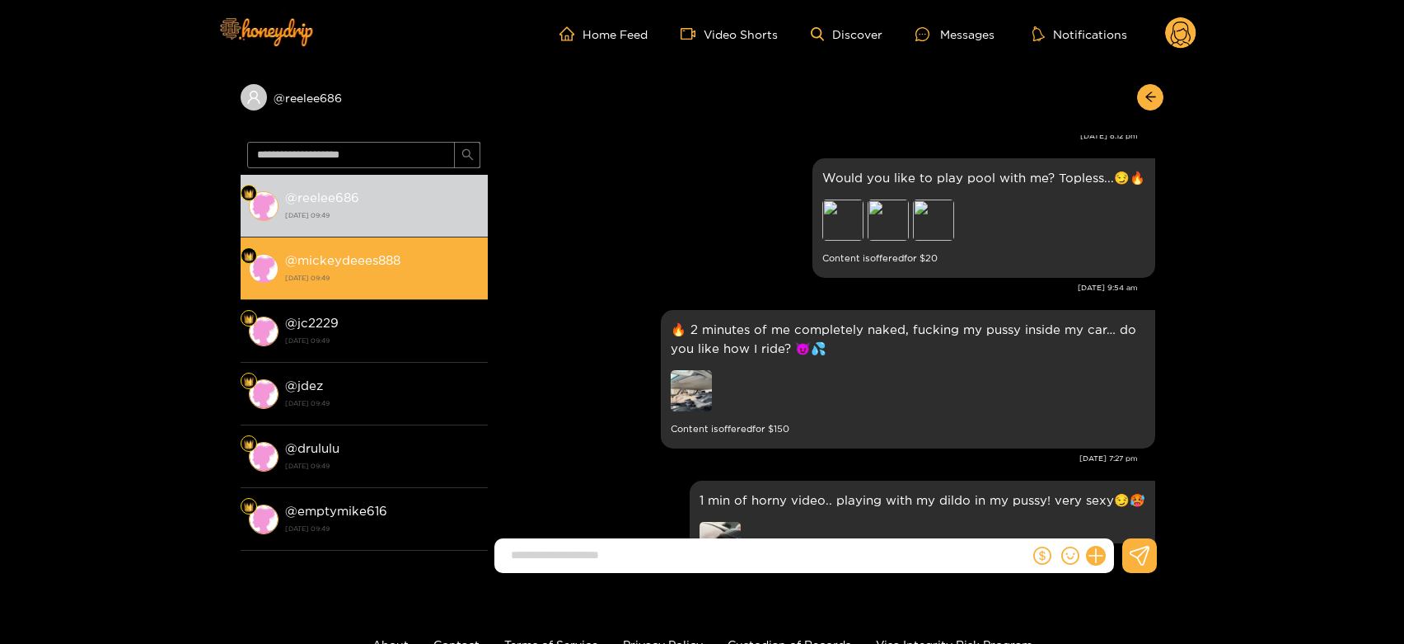
click at [411, 292] on li "@ mickeydeees888 [DATE] 09:49" at bounding box center [364, 268] width 247 height 63
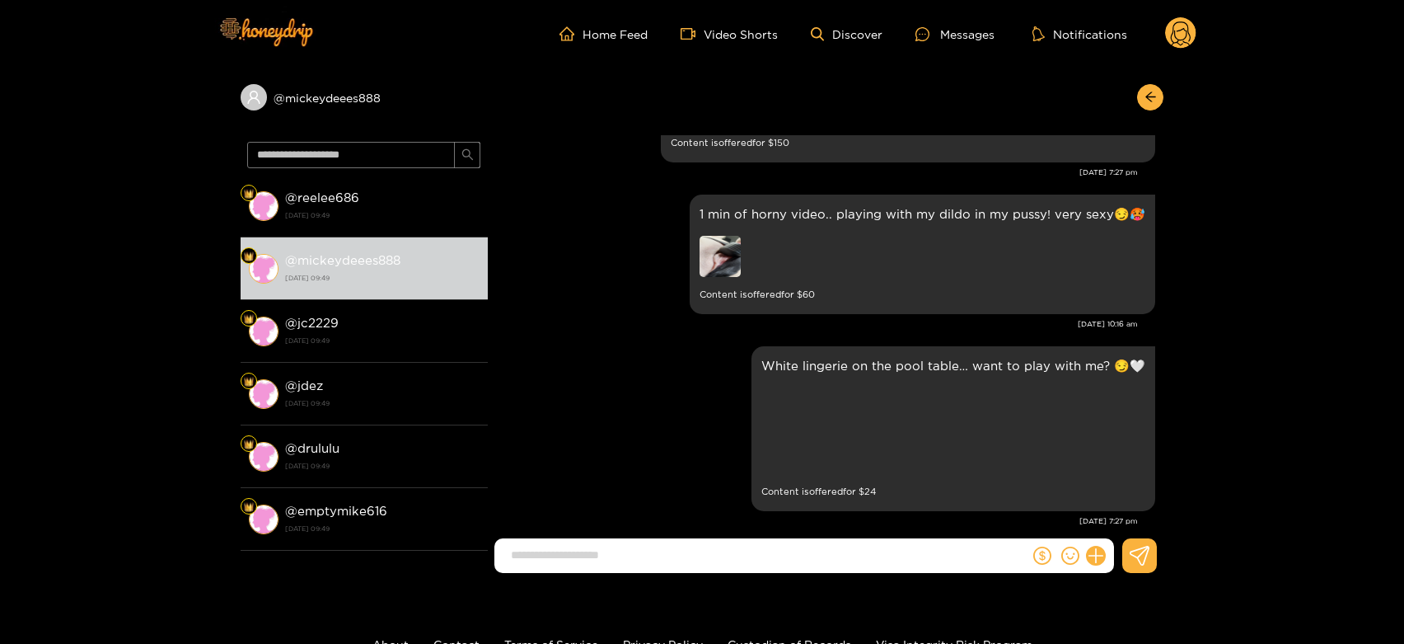
scroll to position [3326, 0]
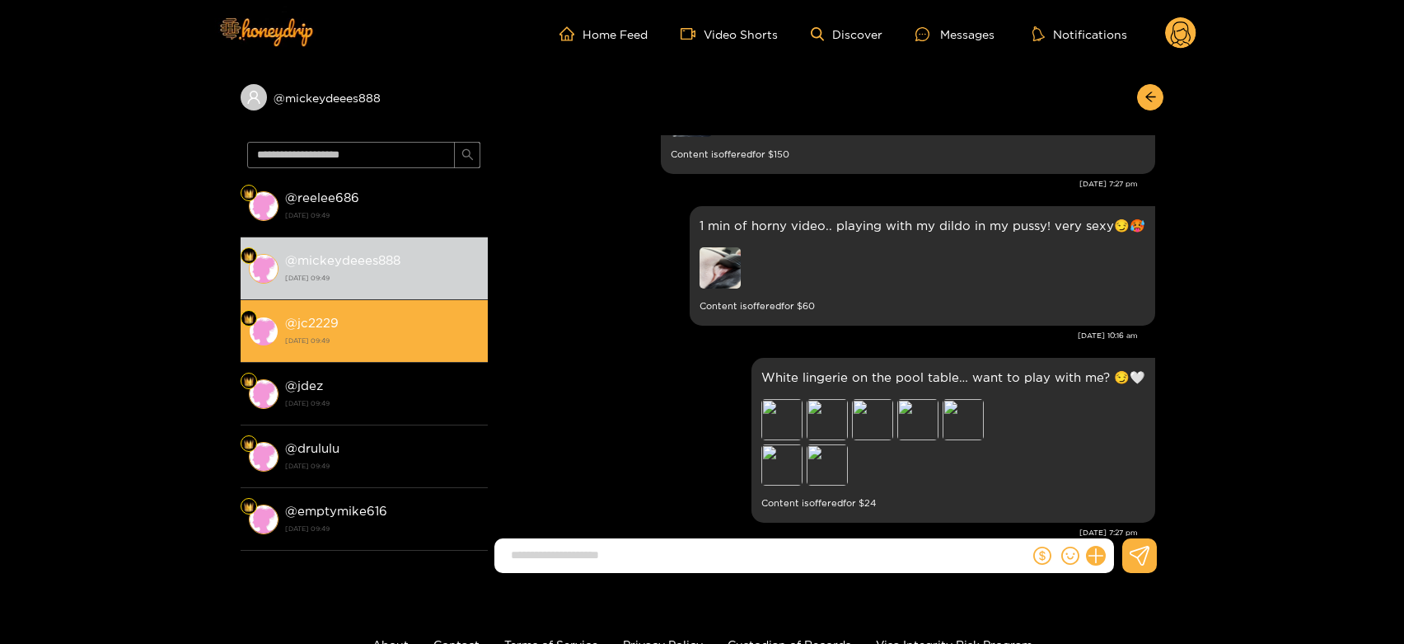
click at [437, 336] on strong "[DATE] 09:49" at bounding box center [382, 340] width 194 height 15
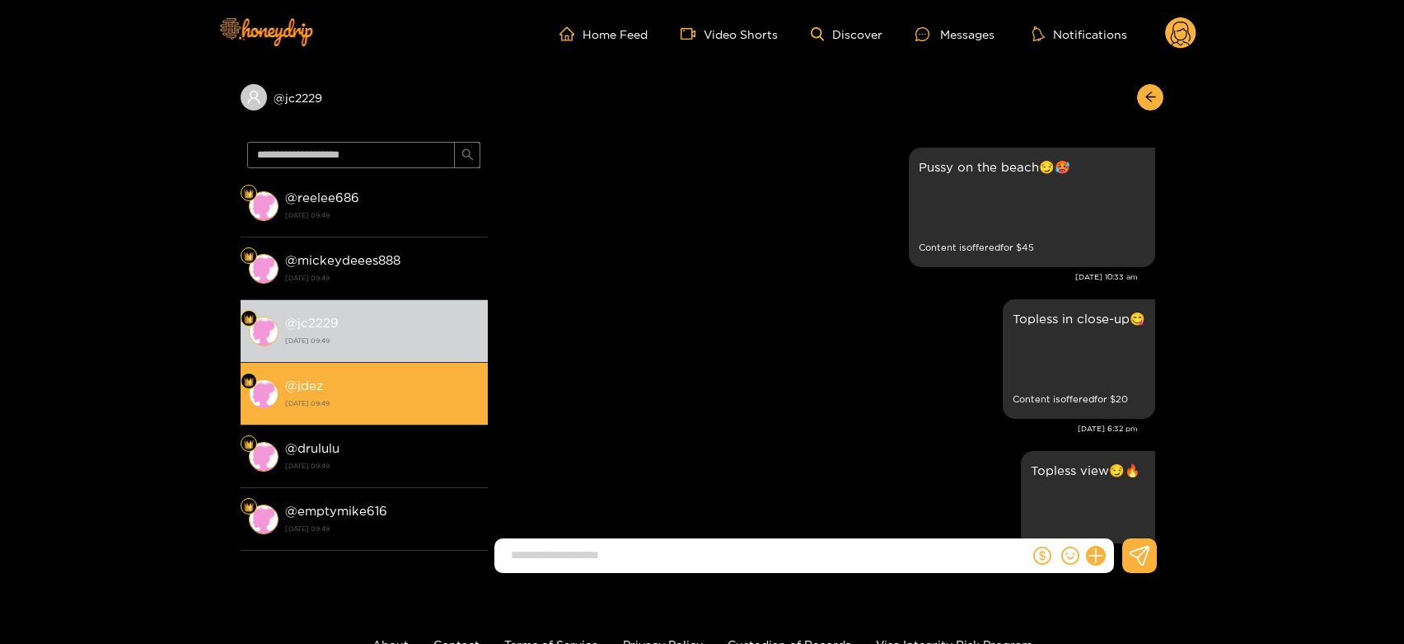
scroll to position [3509, 0]
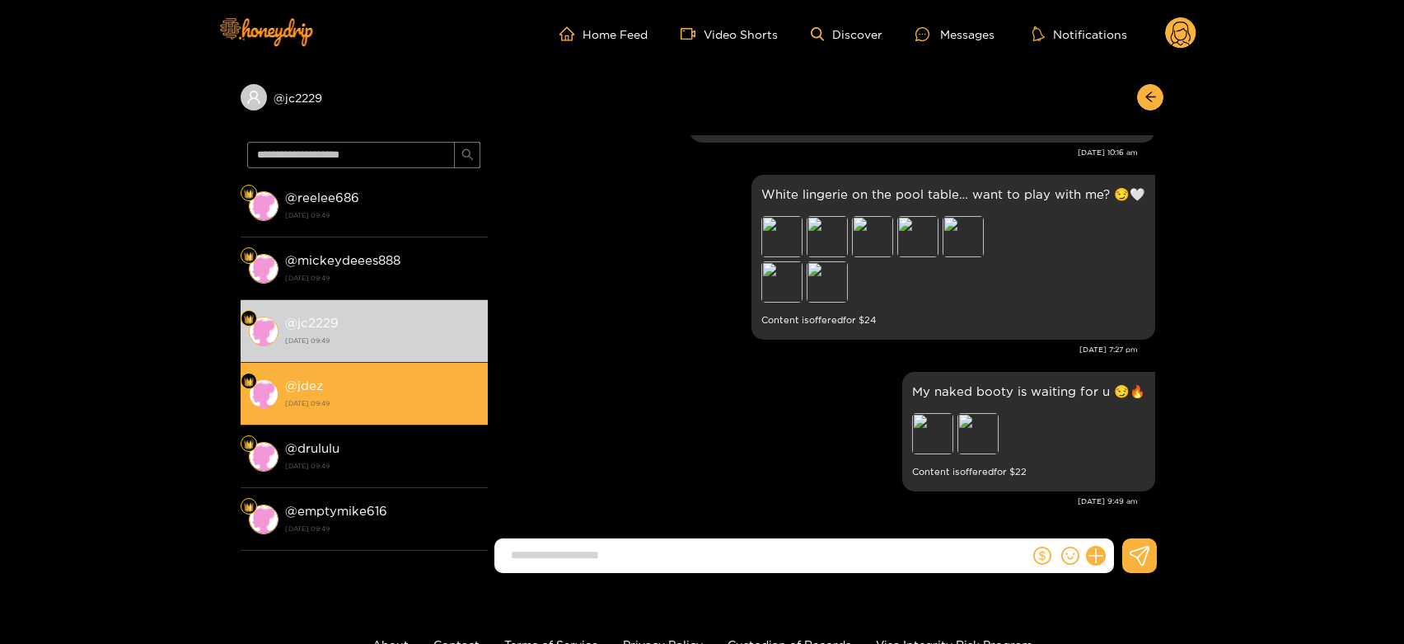
click at [451, 378] on div "@ jdez [DATE] 09:49" at bounding box center [382, 393] width 194 height 37
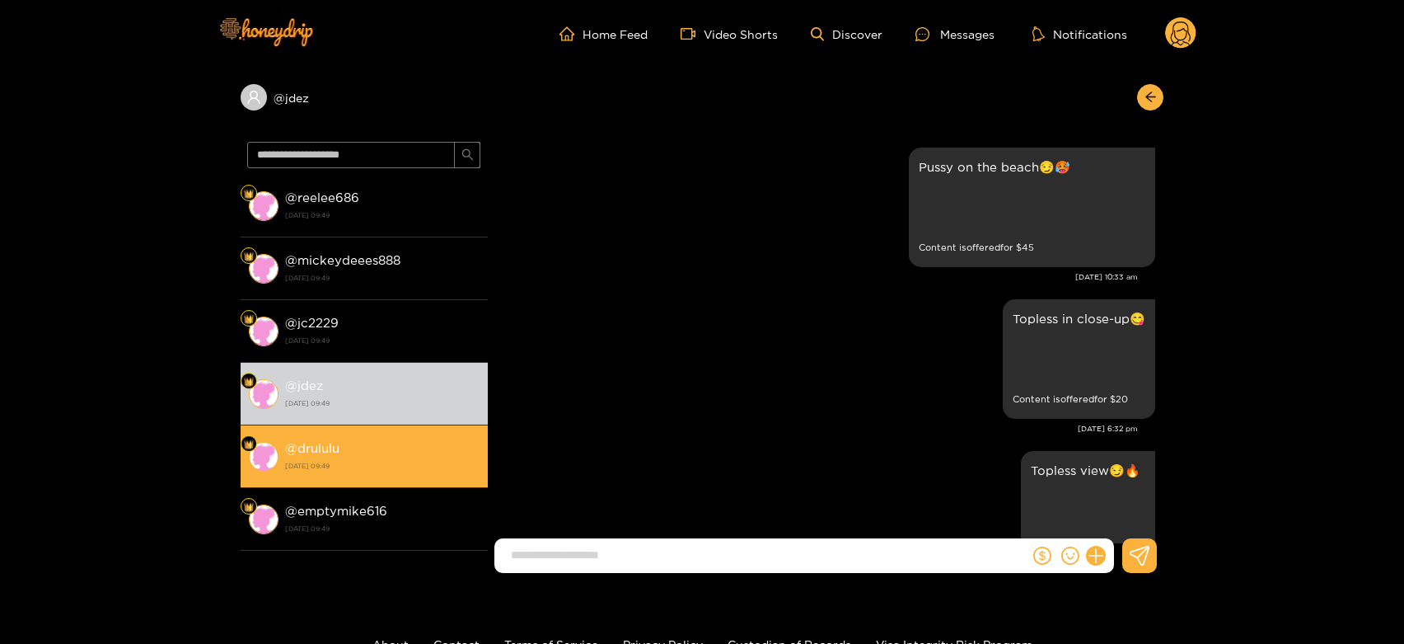
scroll to position [3509, 0]
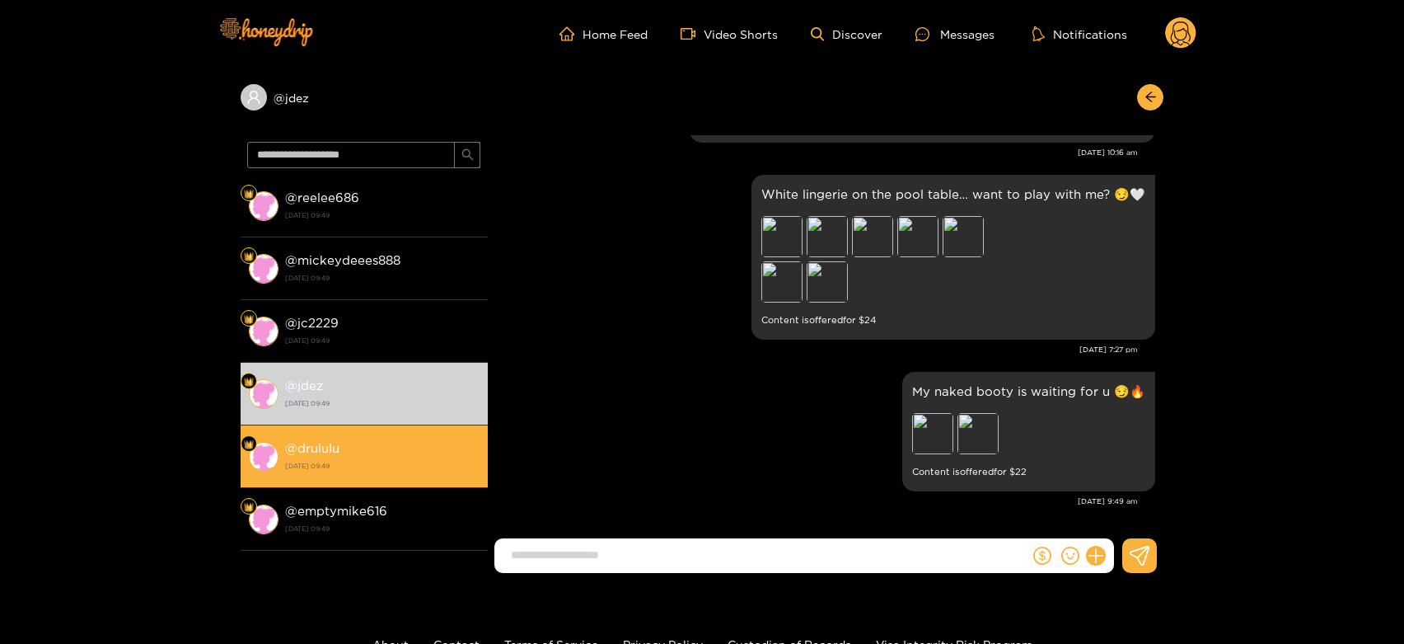
click at [438, 447] on div "@ drululu [DATE] 09:49" at bounding box center [382, 456] width 194 height 37
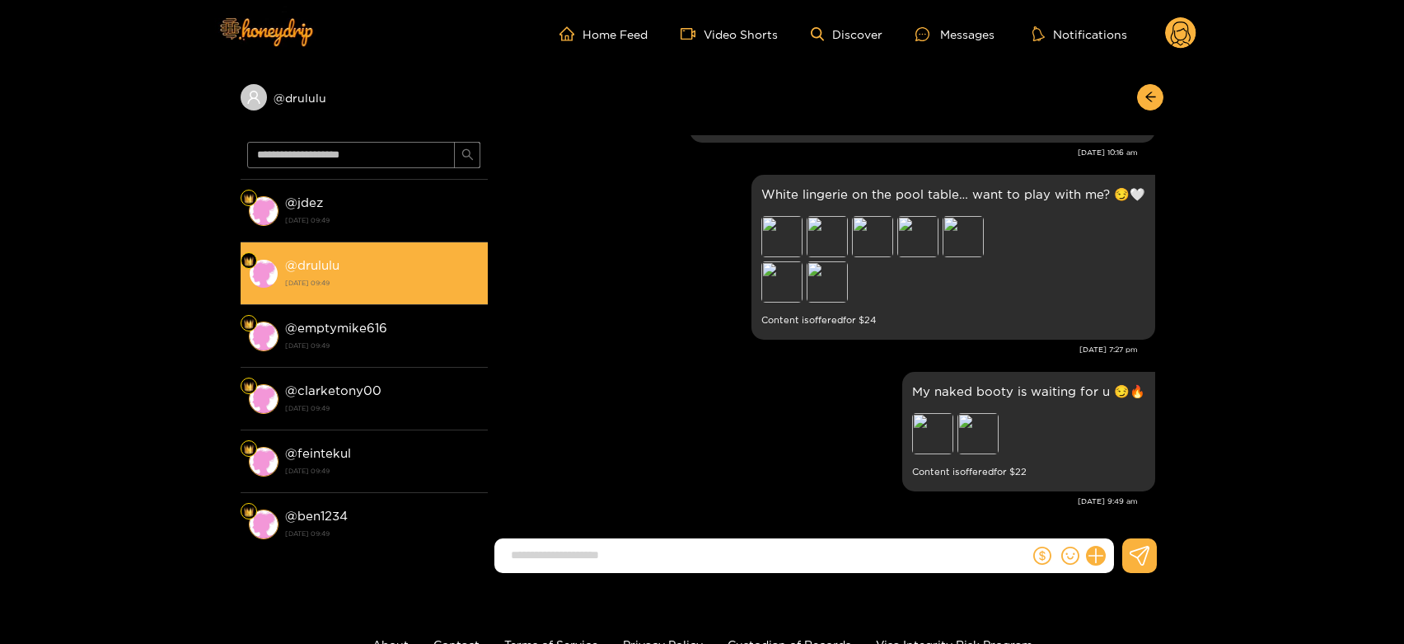
scroll to position [274, 0]
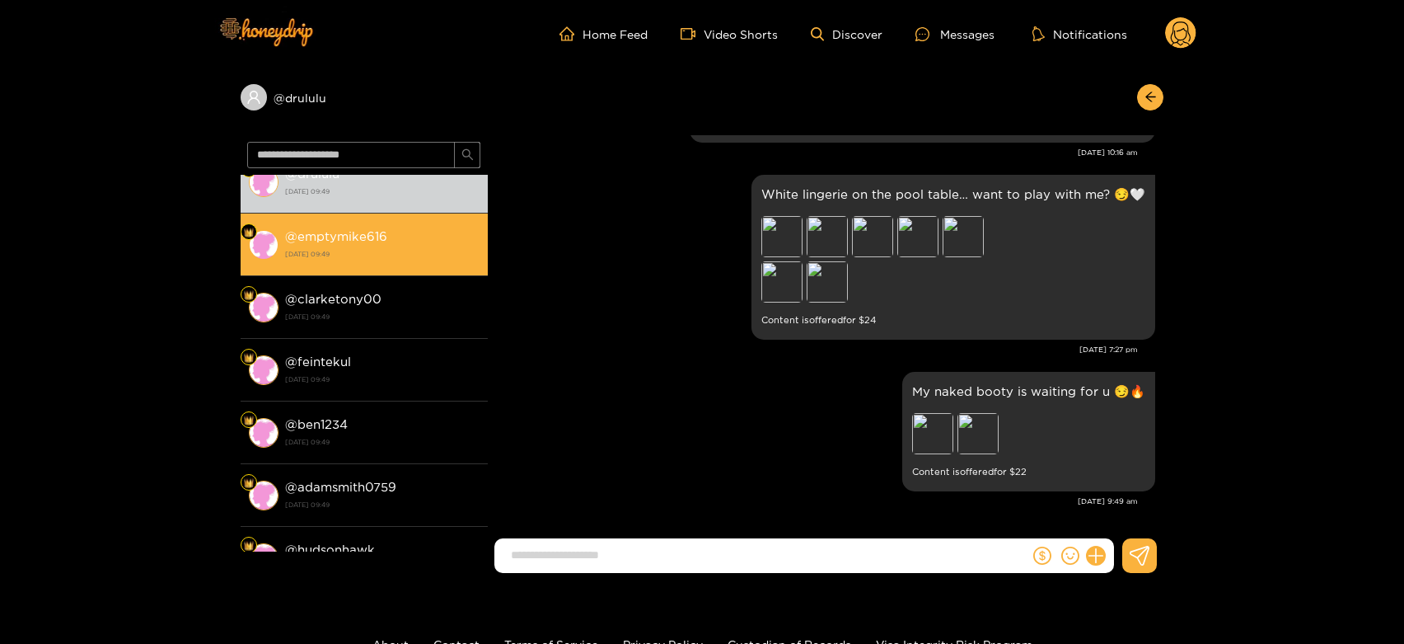
click at [370, 257] on strong "[DATE] 09:49" at bounding box center [382, 253] width 194 height 15
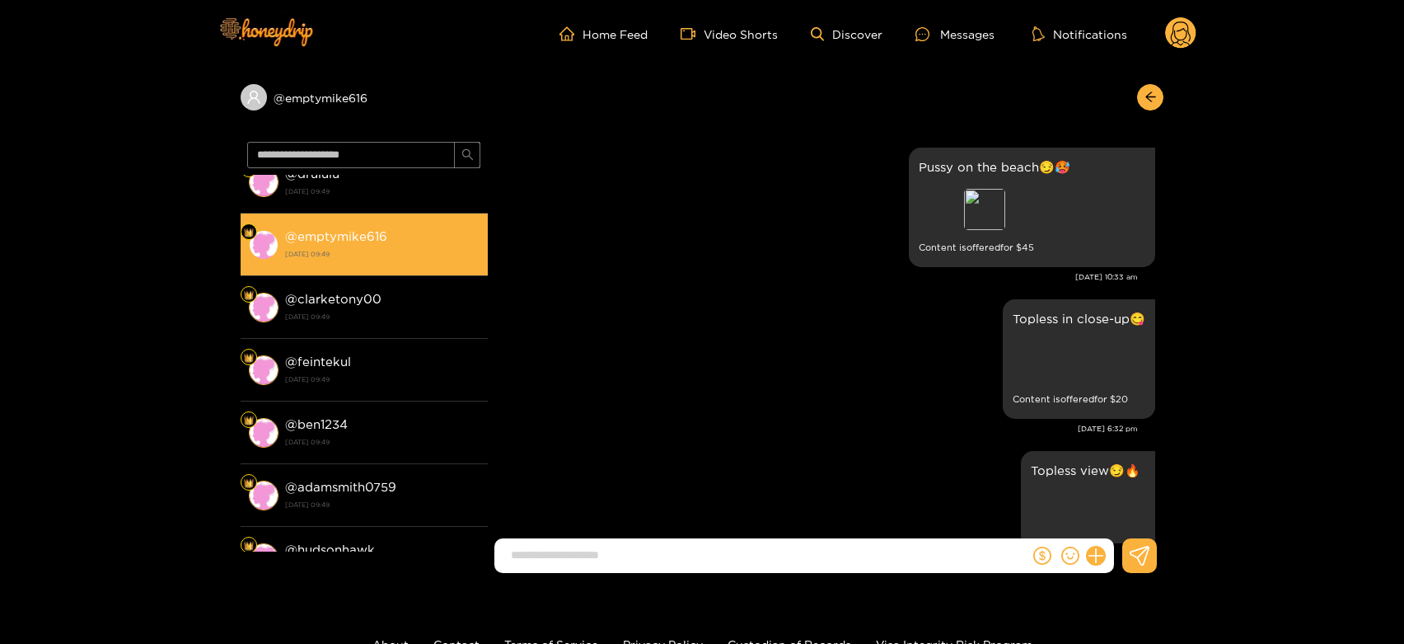
scroll to position [3509, 0]
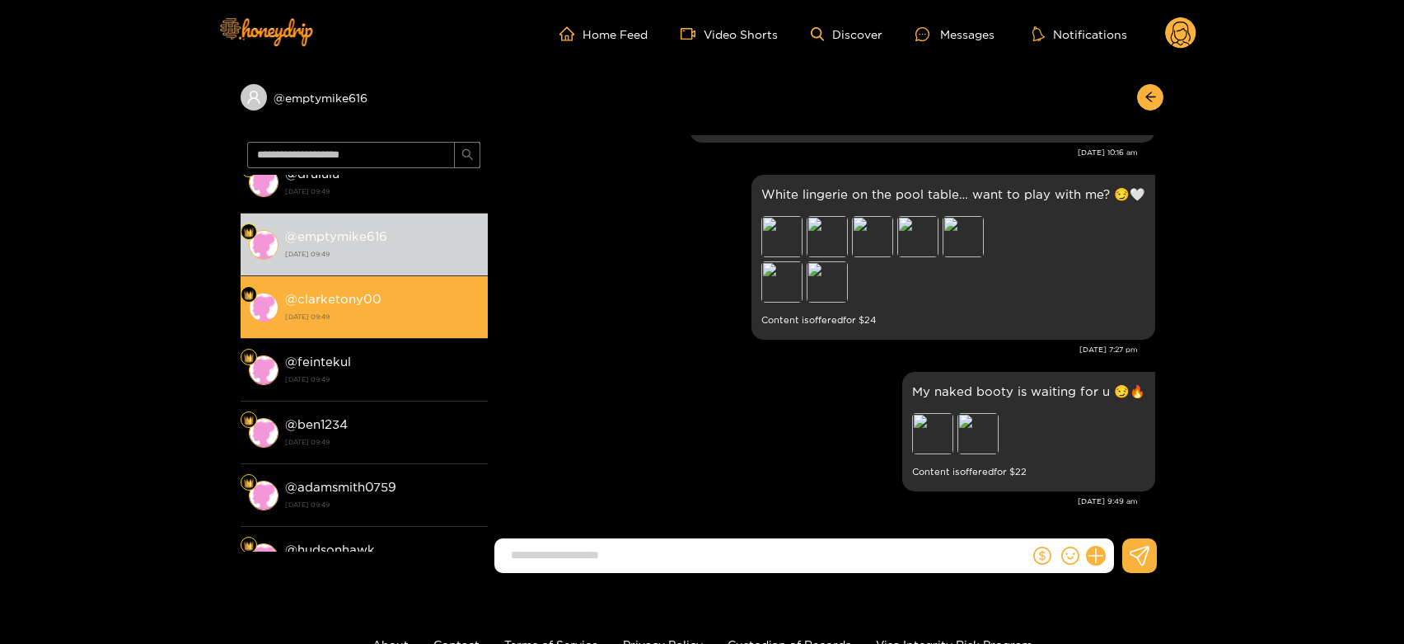
drag, startPoint x: 344, startPoint y: 265, endPoint x: 347, endPoint y: 297, distance: 33.1
click at [347, 297] on div "@ reelee686 [DATE] 09:49 @ mickeydeees888 [DATE] 09:49 @ jc2229 [DATE] 09:49 @ …" at bounding box center [364, 363] width 247 height 377
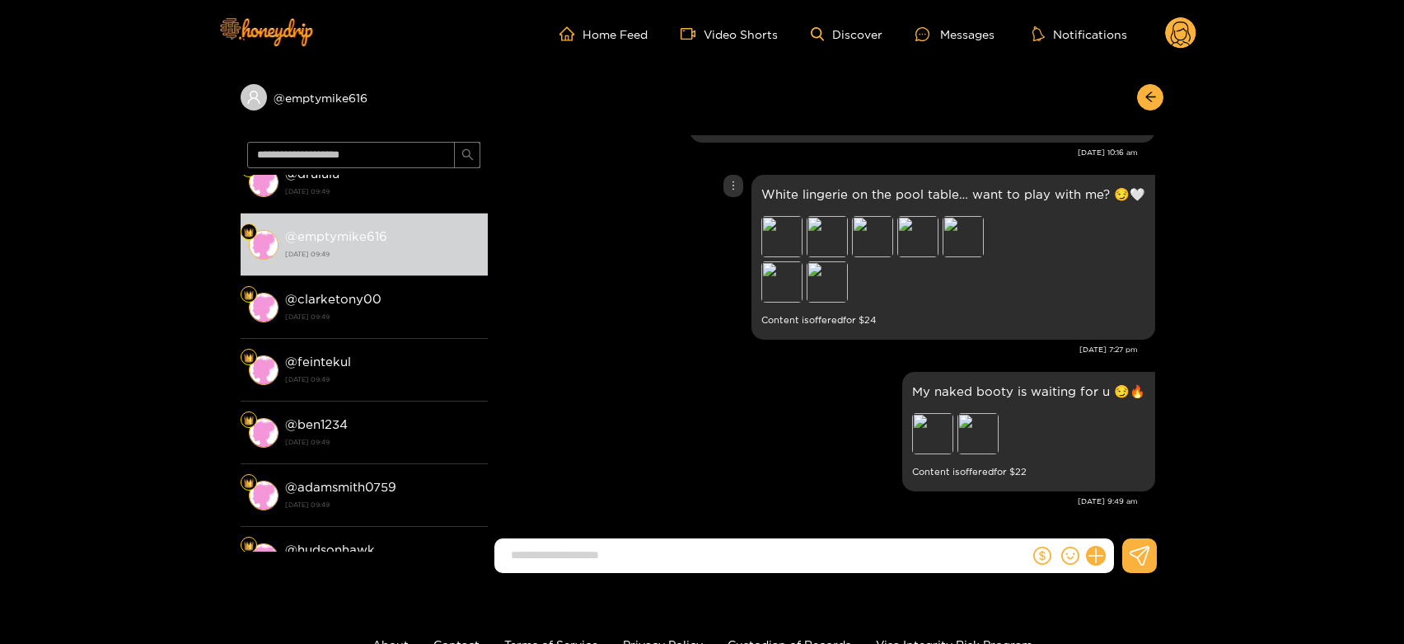
click at [533, 209] on div "White lingerie on the pool table… want to play with me? 😏🤍 Preview Preview Prev…" at bounding box center [825, 257] width 659 height 173
